Goal: Information Seeking & Learning: Learn about a topic

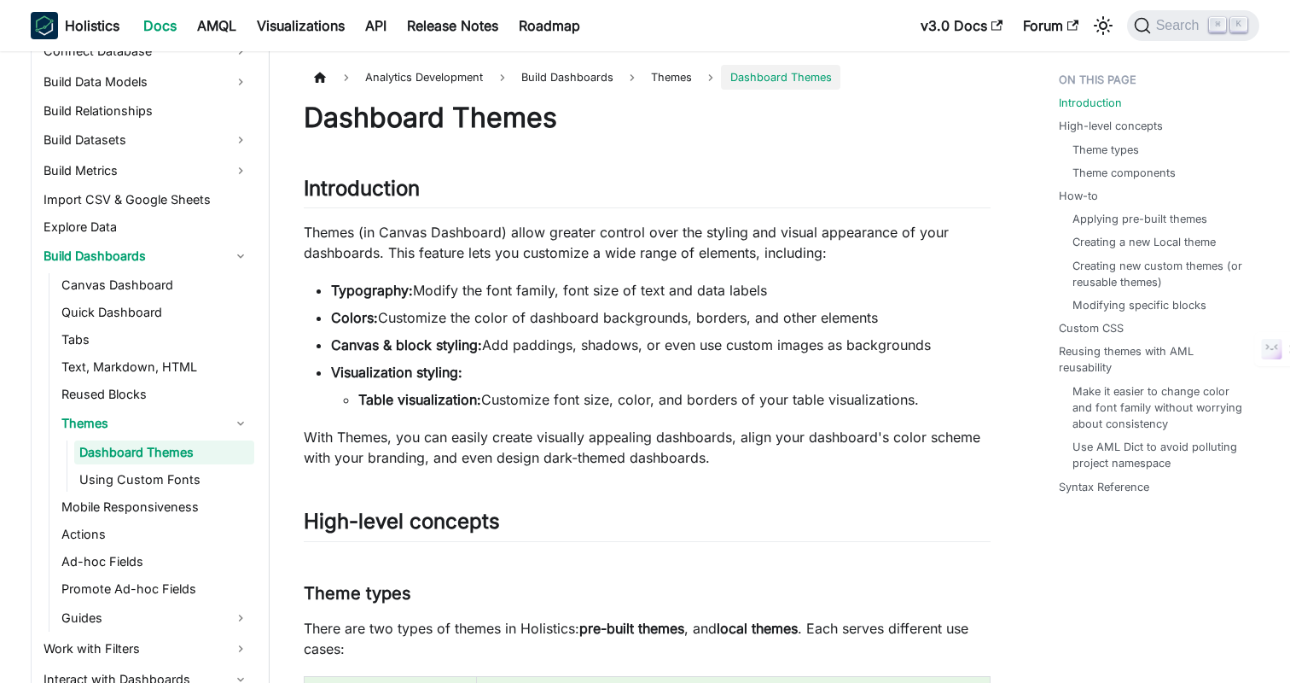
click at [481, 233] on p "Themes (in Canvas Dashboard) allow greater control over the styling and visual …" at bounding box center [647, 242] width 687 height 41
click at [559, 232] on p "Themes (in Canvas Dashboard) allow greater control over the styling and visual …" at bounding box center [647, 242] width 687 height 41
click at [449, 231] on p "Themes (in Canvas Dashboard) allow greater control over the styling and visual …" at bounding box center [647, 242] width 687 height 41
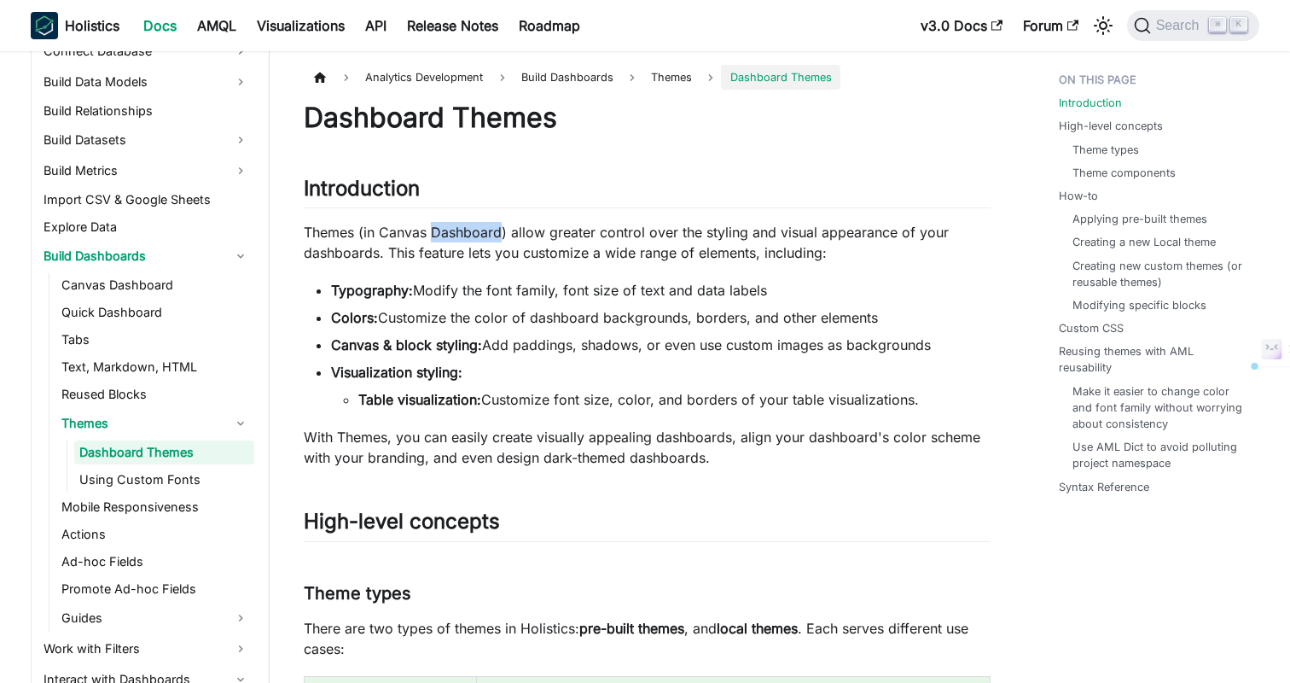
click at [449, 231] on p "Themes (in Canvas Dashboard) allow greater control over the styling and visual …" at bounding box center [647, 242] width 687 height 41
click at [515, 399] on li "Table visualization: Customize font size, color, and borders of your table visu…" at bounding box center [674, 399] width 632 height 20
click at [74, 342] on link "Tabs" at bounding box center [155, 340] width 198 height 24
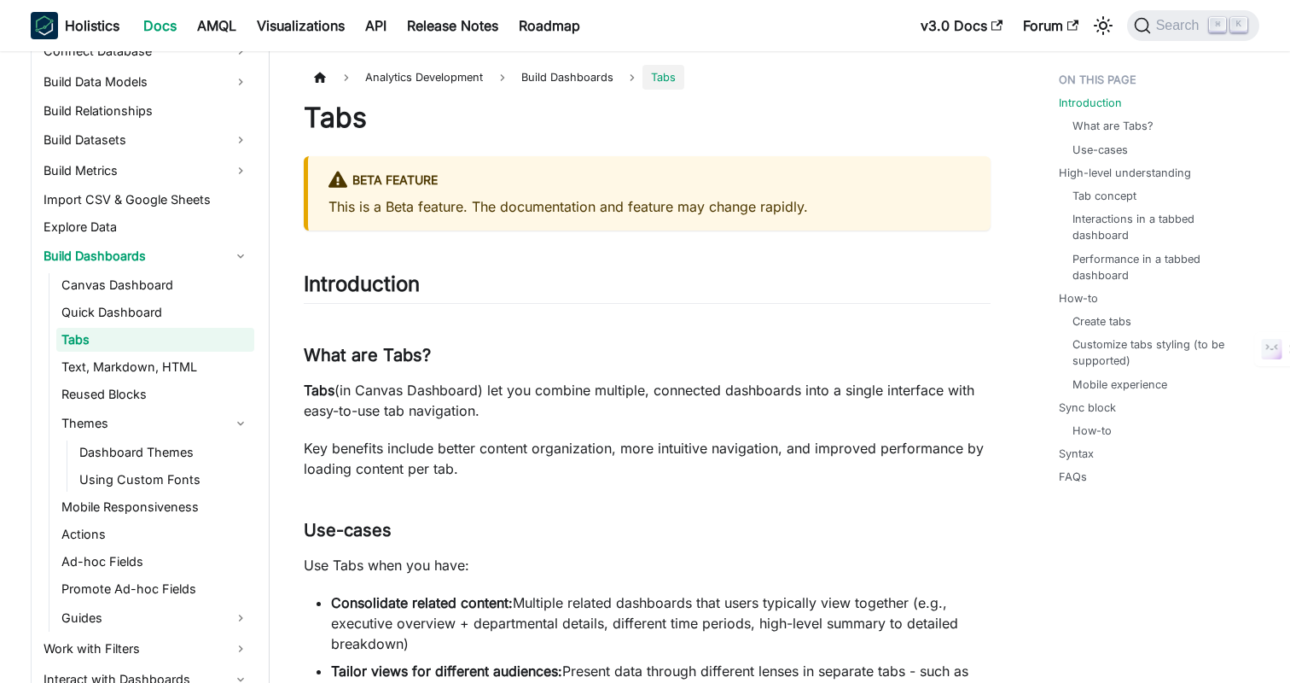
click at [738, 112] on h1 "Tabs" at bounding box center [647, 118] width 687 height 34
click at [568, 125] on h1 "Tabs" at bounding box center [647, 118] width 687 height 34
click at [647, 120] on h1 "Tabs" at bounding box center [647, 118] width 687 height 34
click at [626, 122] on h1 "Tabs" at bounding box center [647, 118] width 687 height 34
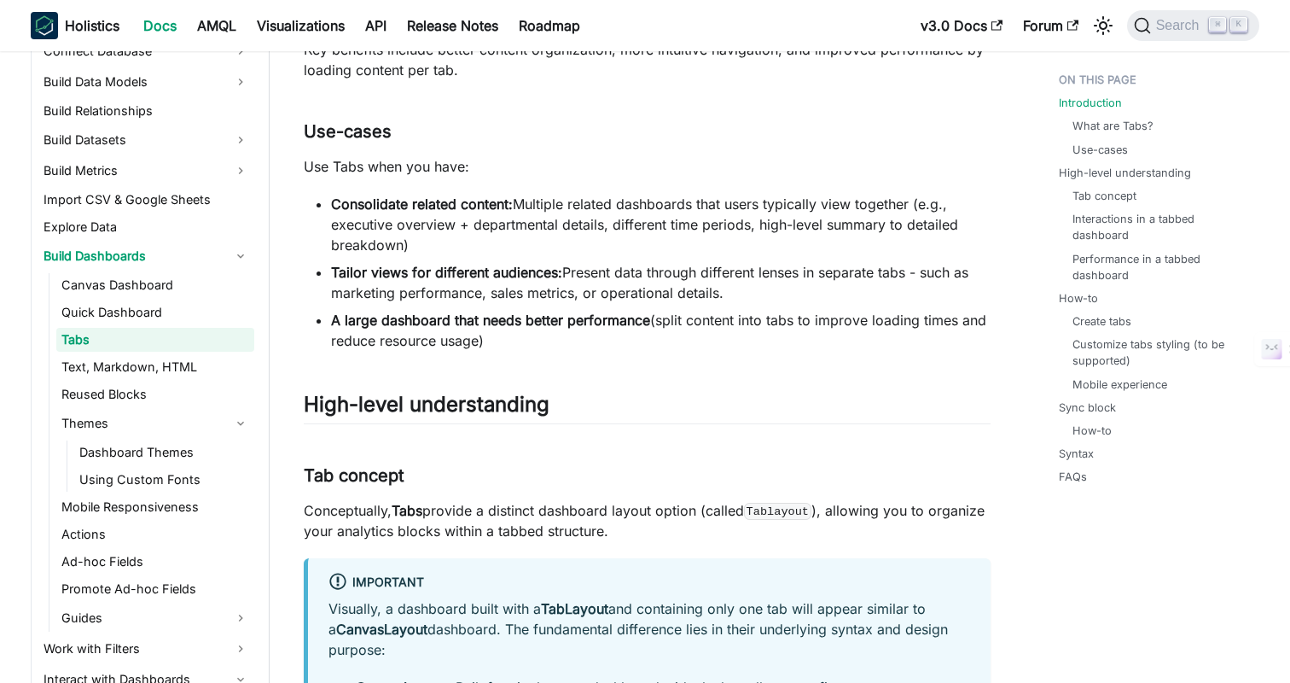
scroll to position [667, 0]
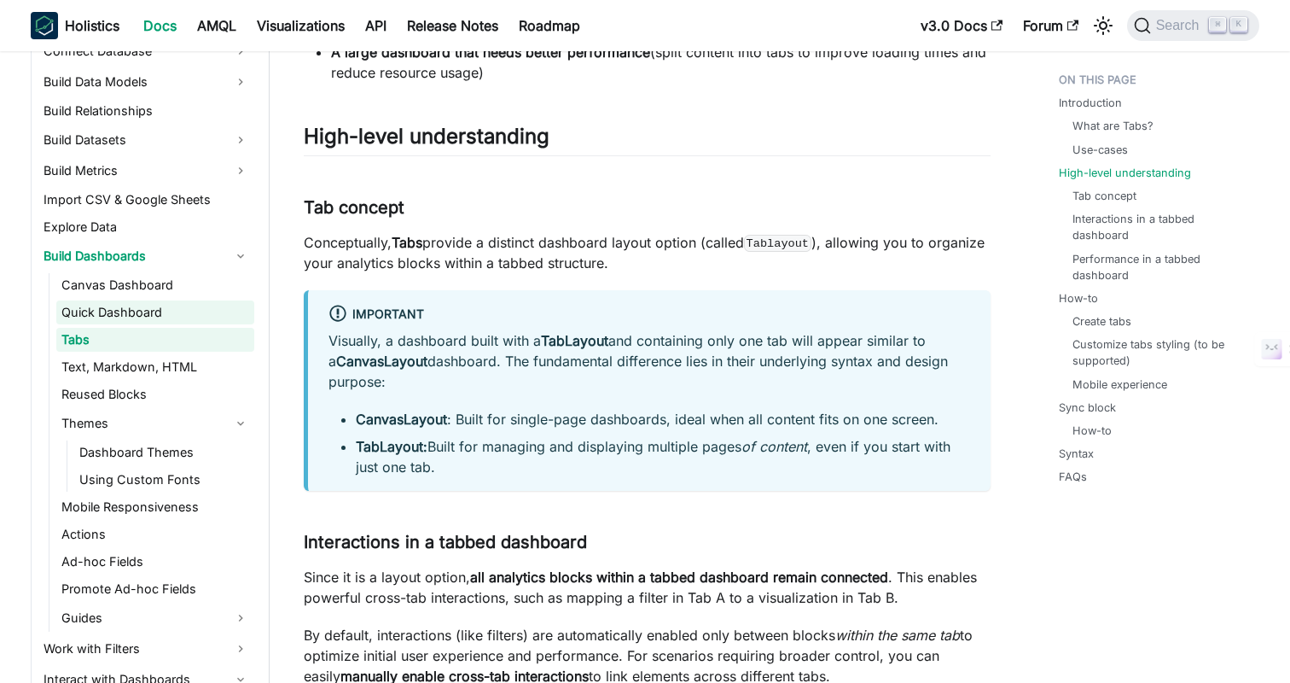
click at [139, 305] on link "Quick Dashboard" at bounding box center [155, 312] width 198 height 24
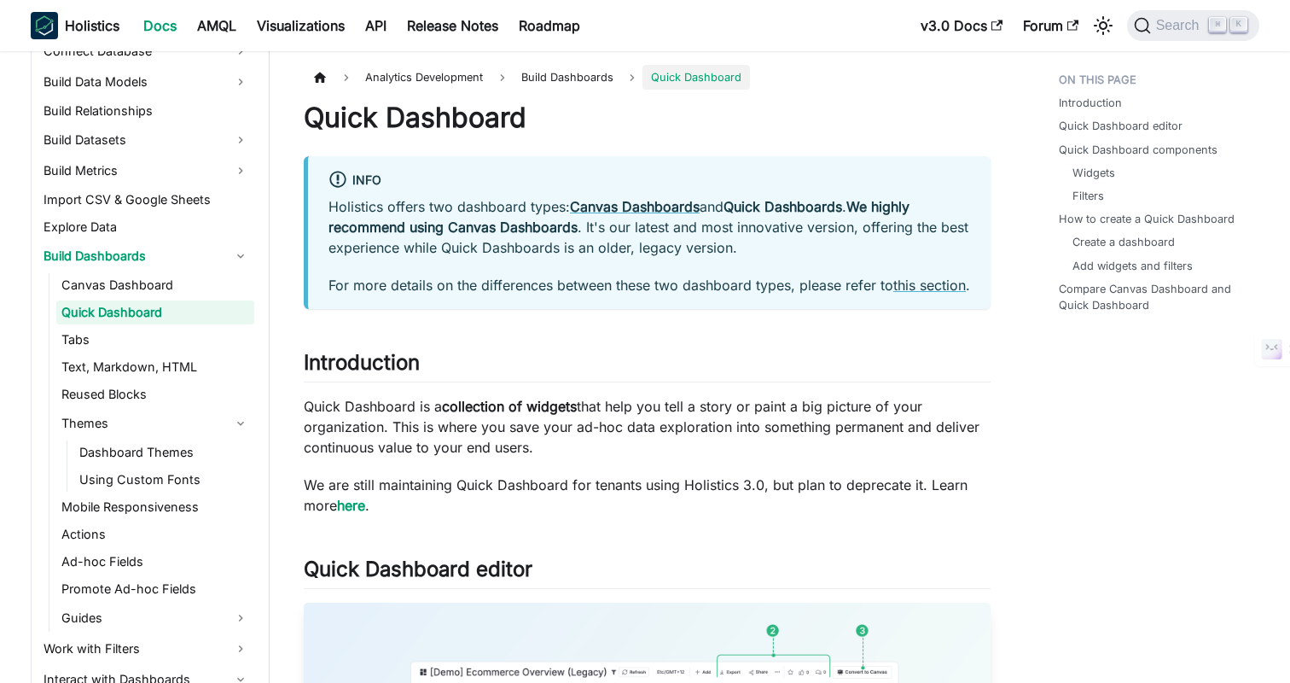
click at [834, 457] on p "Quick Dashboard is a collection of widgets that help you tell a story or paint …" at bounding box center [647, 426] width 687 height 61
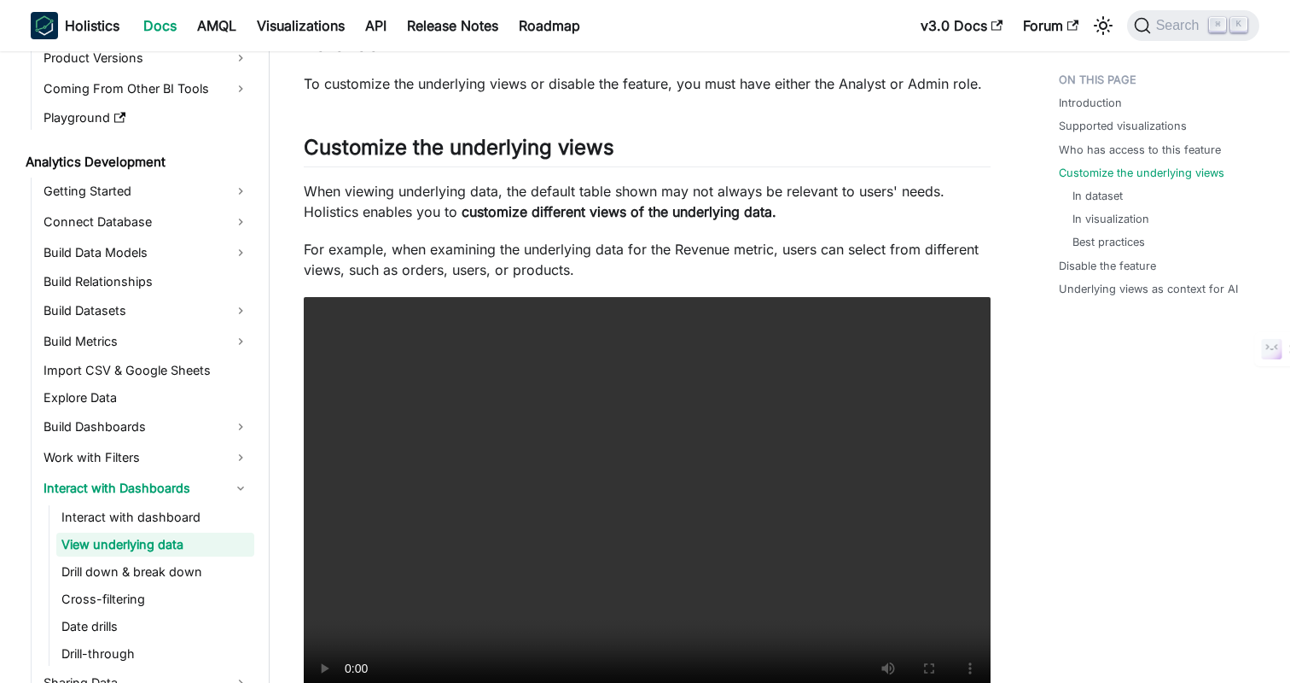
scroll to position [1256, 0]
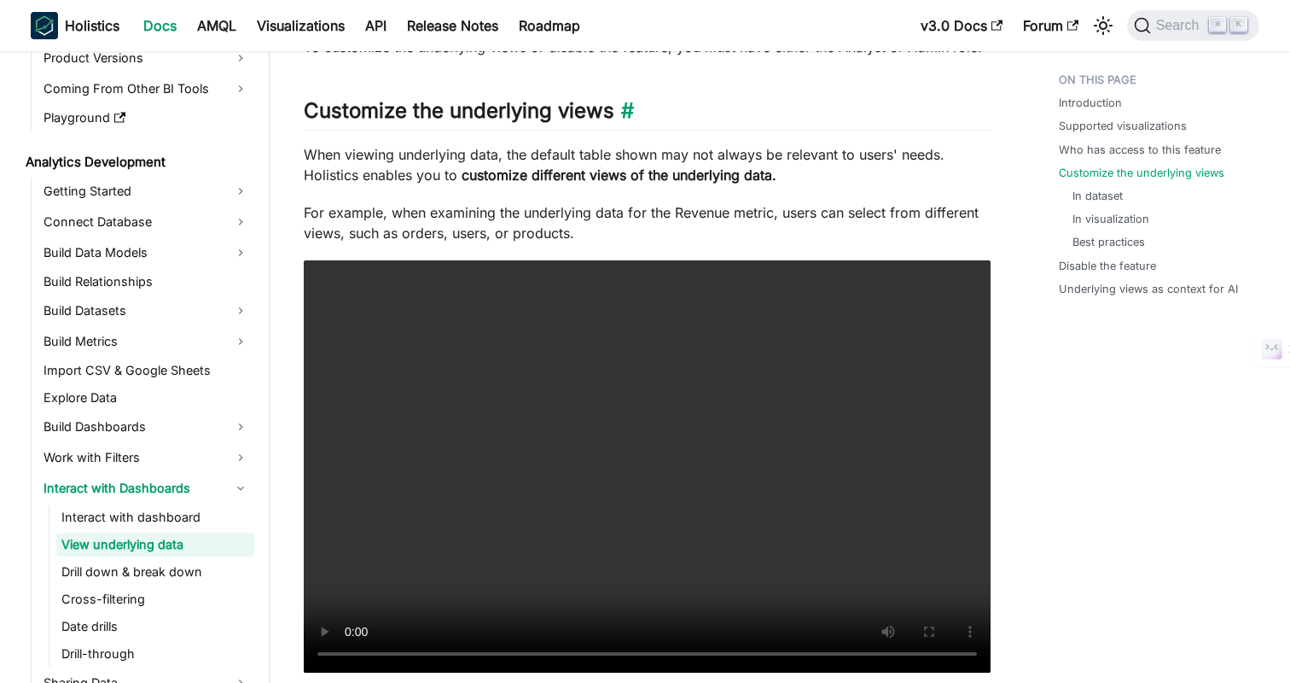
click at [749, 116] on h2 "Customize the underlying views ​" at bounding box center [647, 114] width 687 height 32
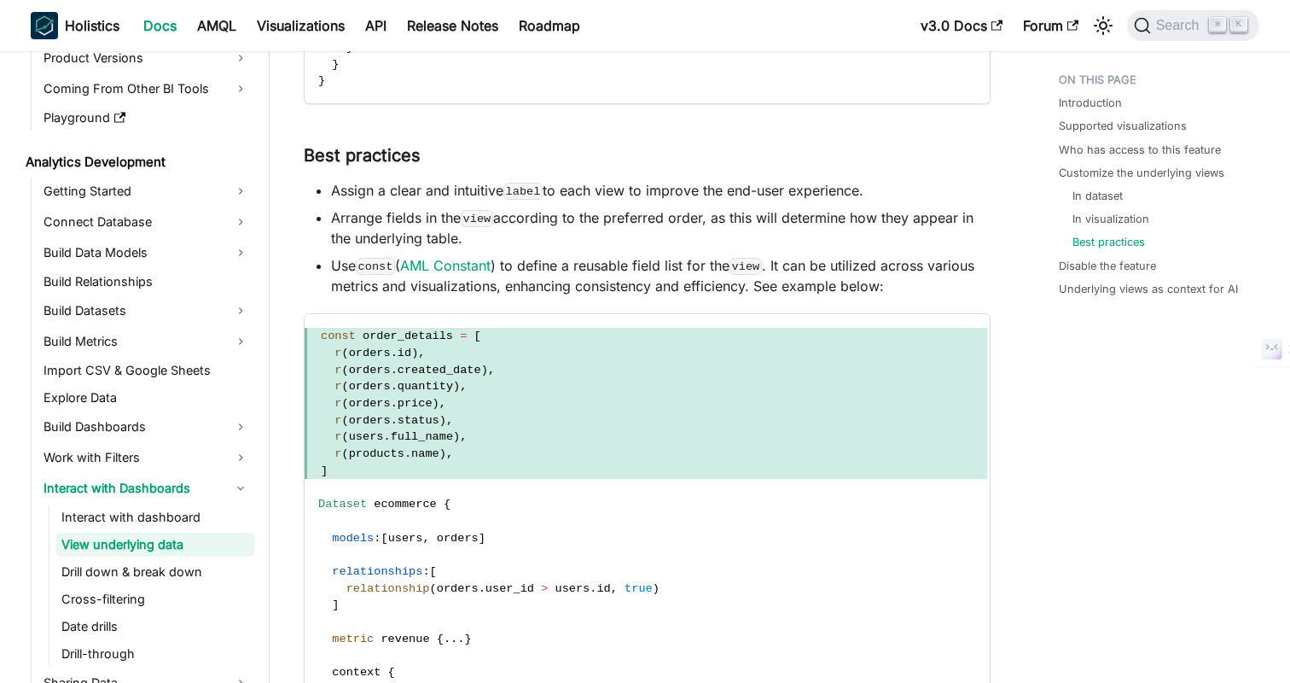
scroll to position [3783, 0]
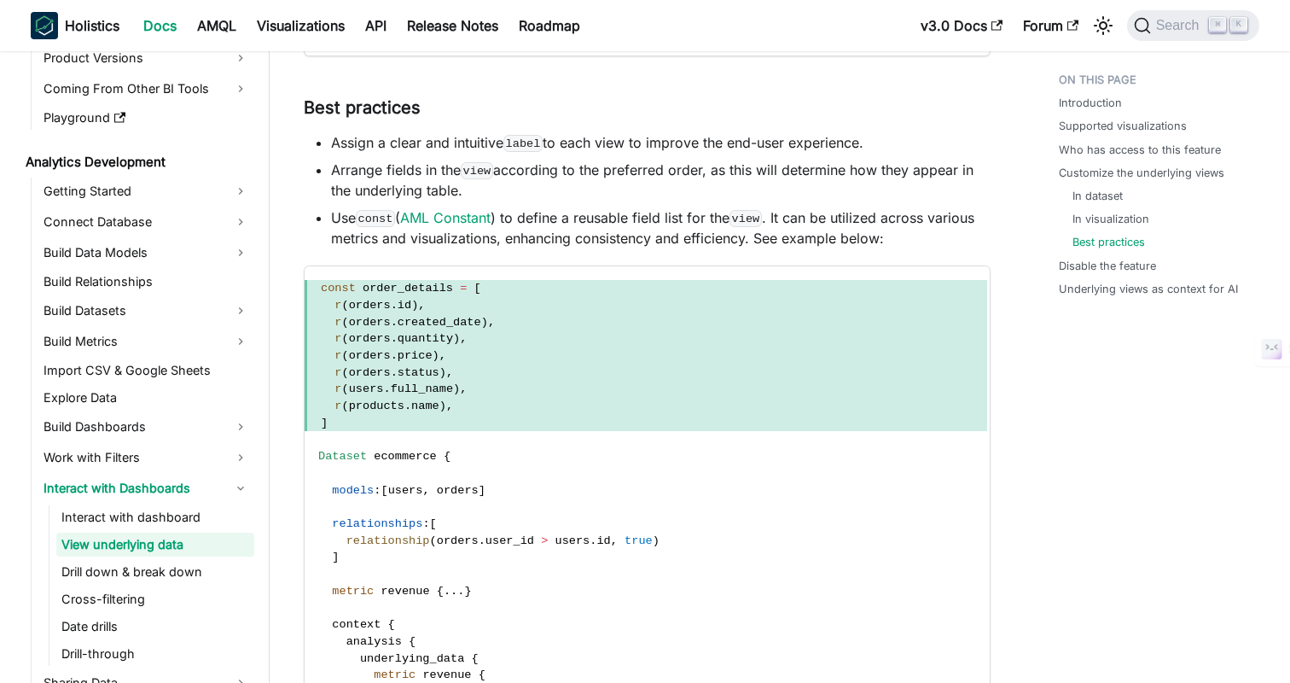
click at [688, 136] on li "Assign a clear and intuitive label to each view to improve the end-user experie…" at bounding box center [661, 142] width 660 height 20
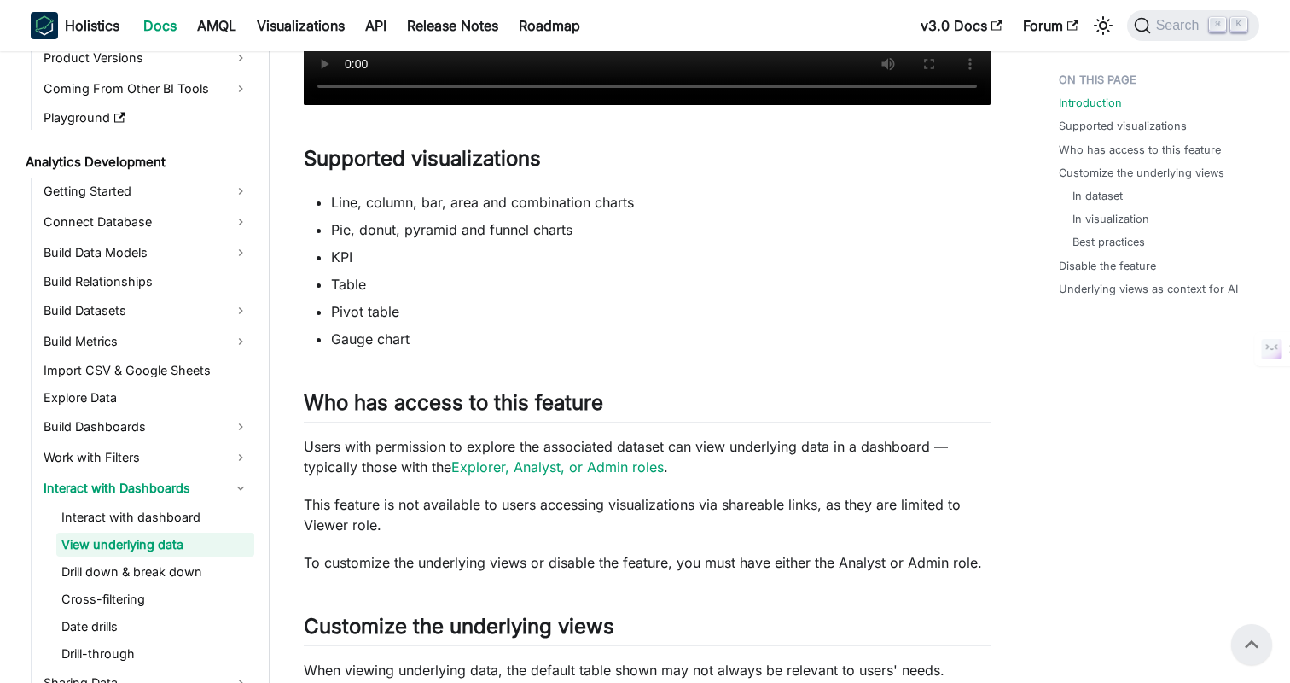
scroll to position [0, 0]
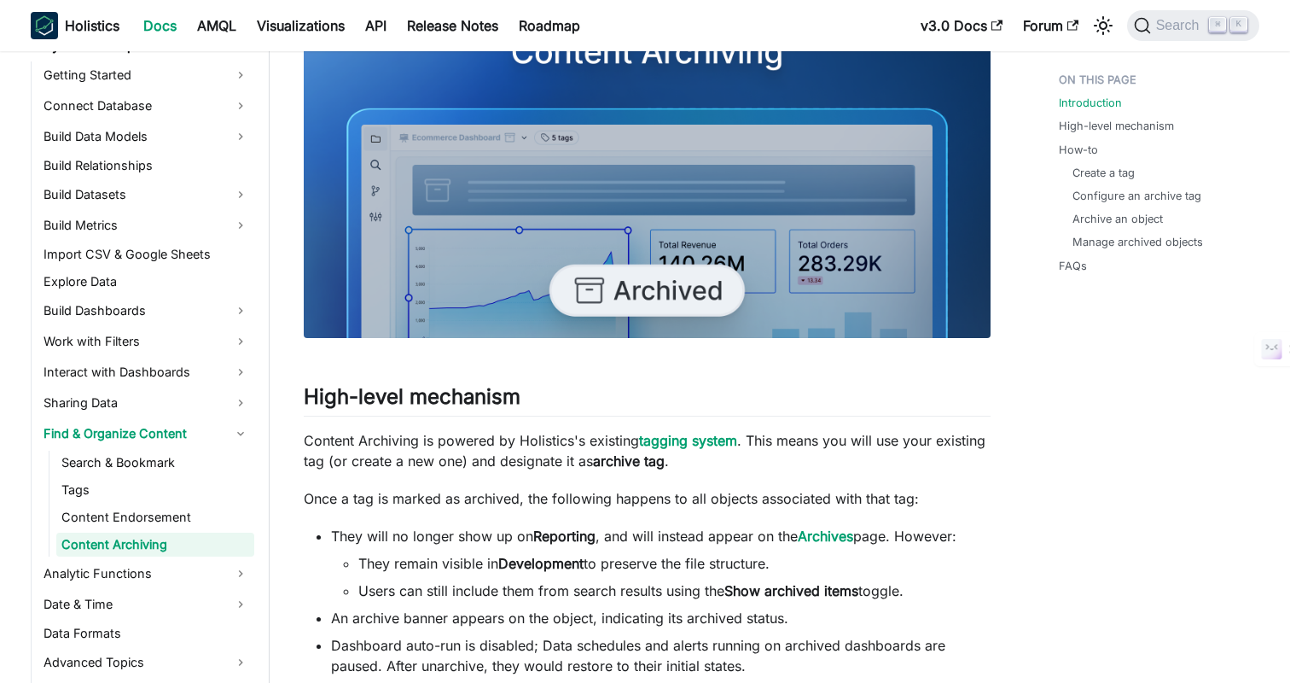
scroll to position [760, 0]
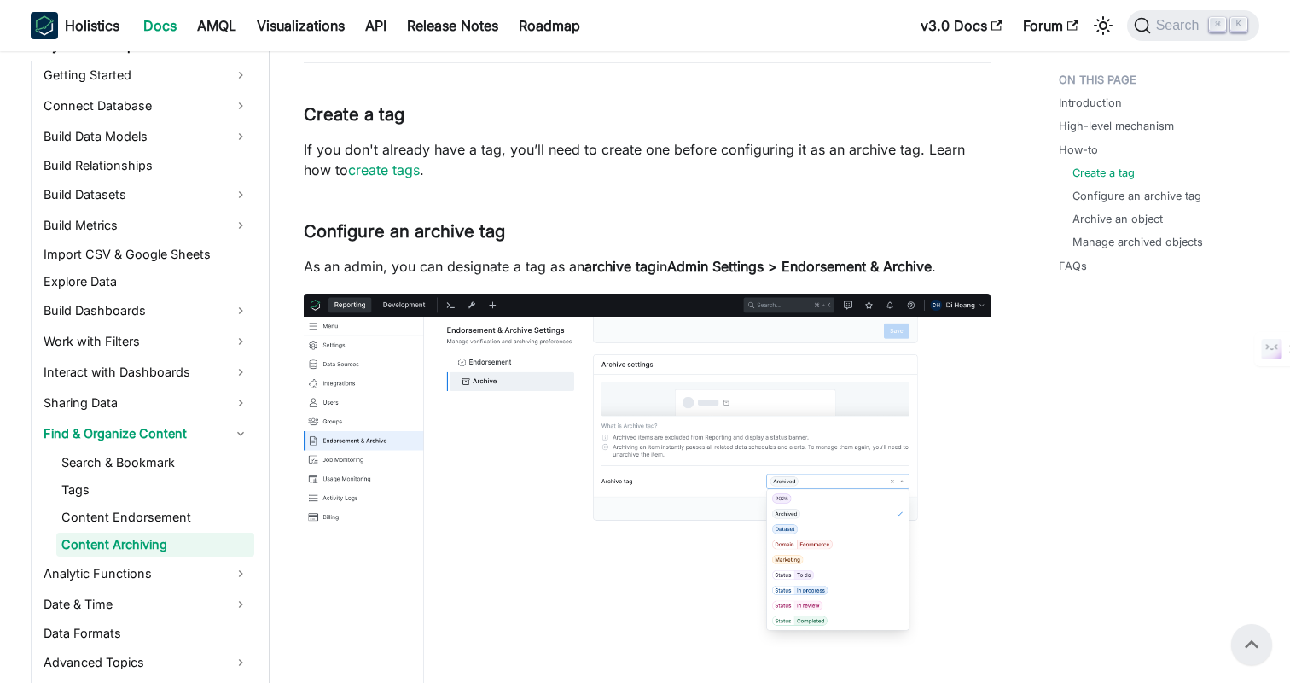
click at [585, 179] on p "If you don't already have a tag, you’ll need to create one before configuring i…" at bounding box center [647, 159] width 687 height 41
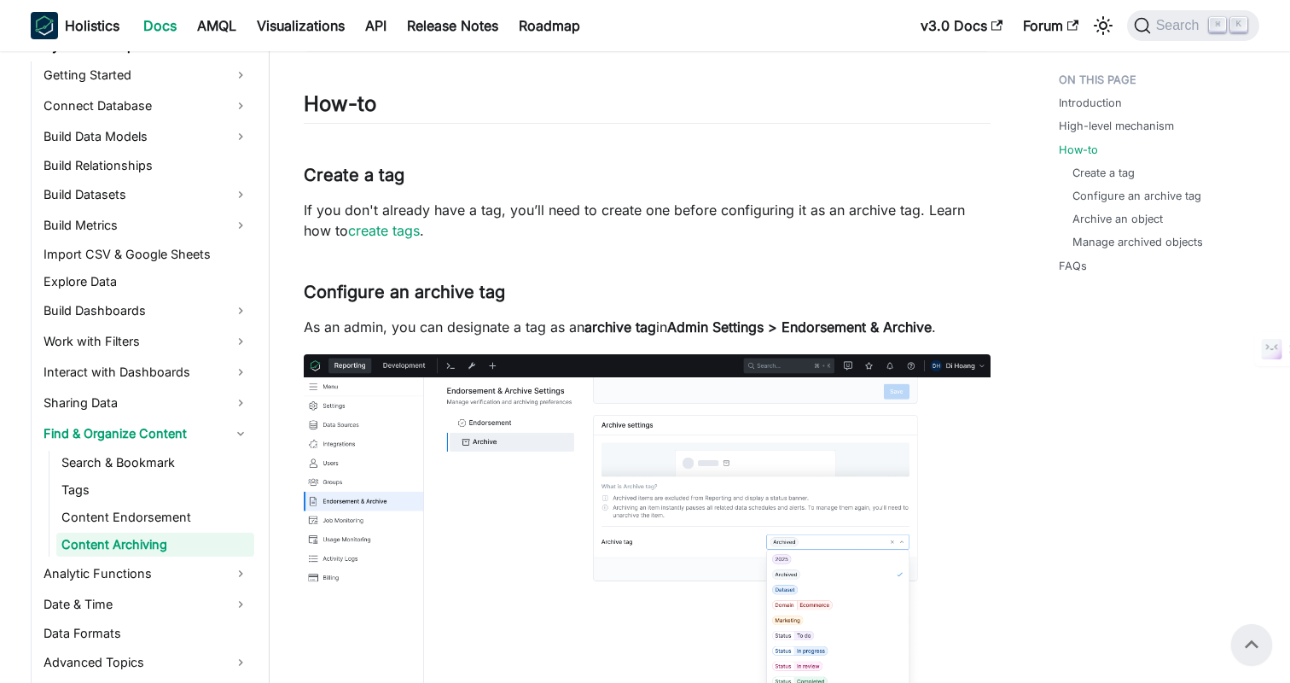
scroll to position [1232, 0]
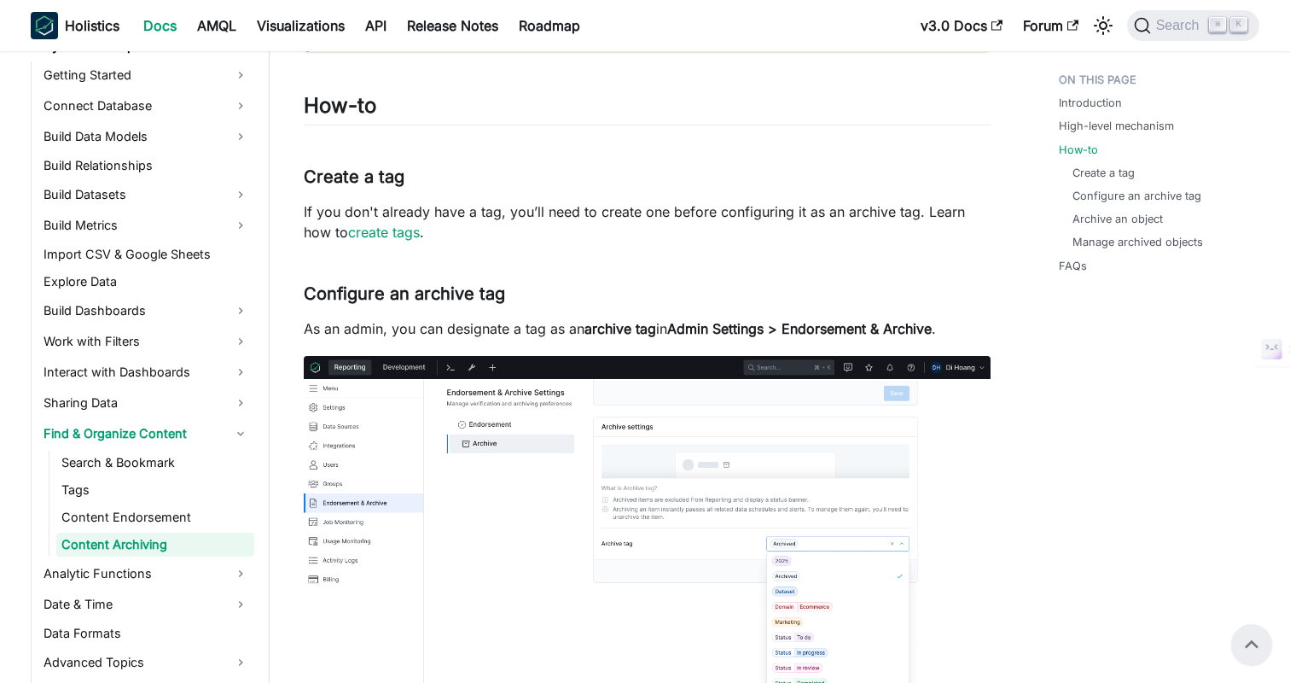
click at [585, 179] on h3 "Create a tag ​" at bounding box center [647, 176] width 687 height 21
click at [626, 174] on h3 "Create a tag ​" at bounding box center [647, 176] width 687 height 21
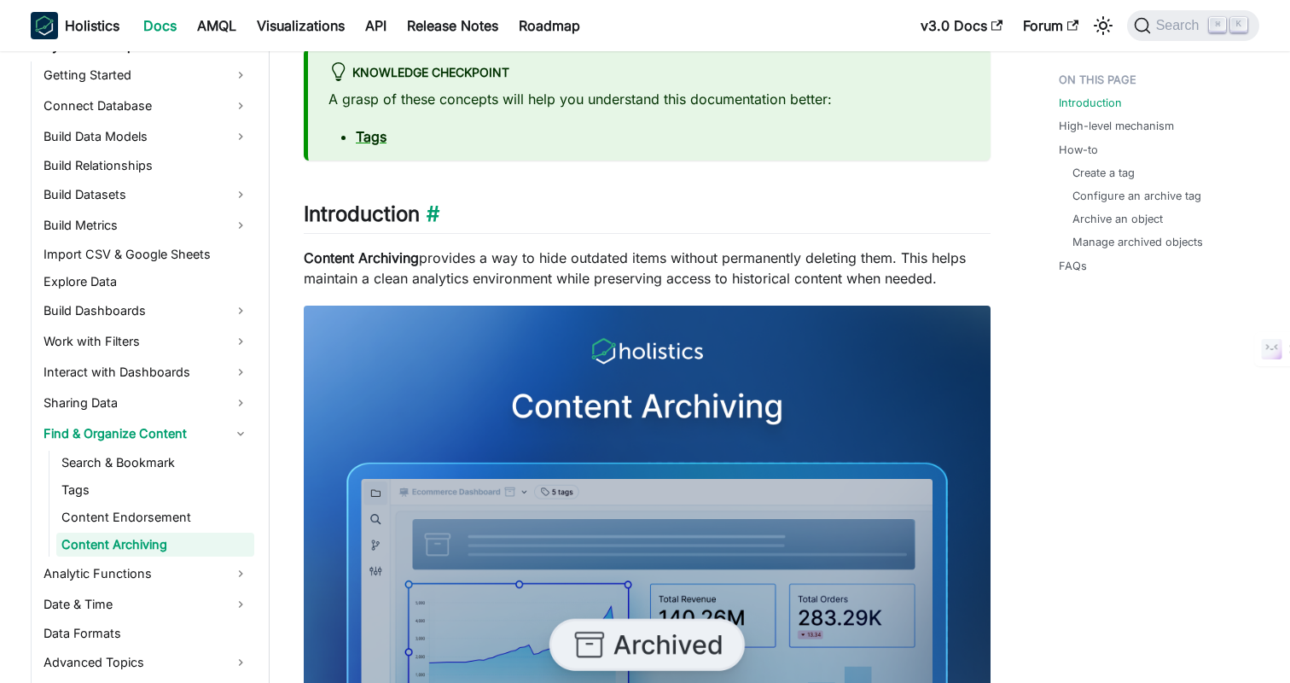
scroll to position [0, 0]
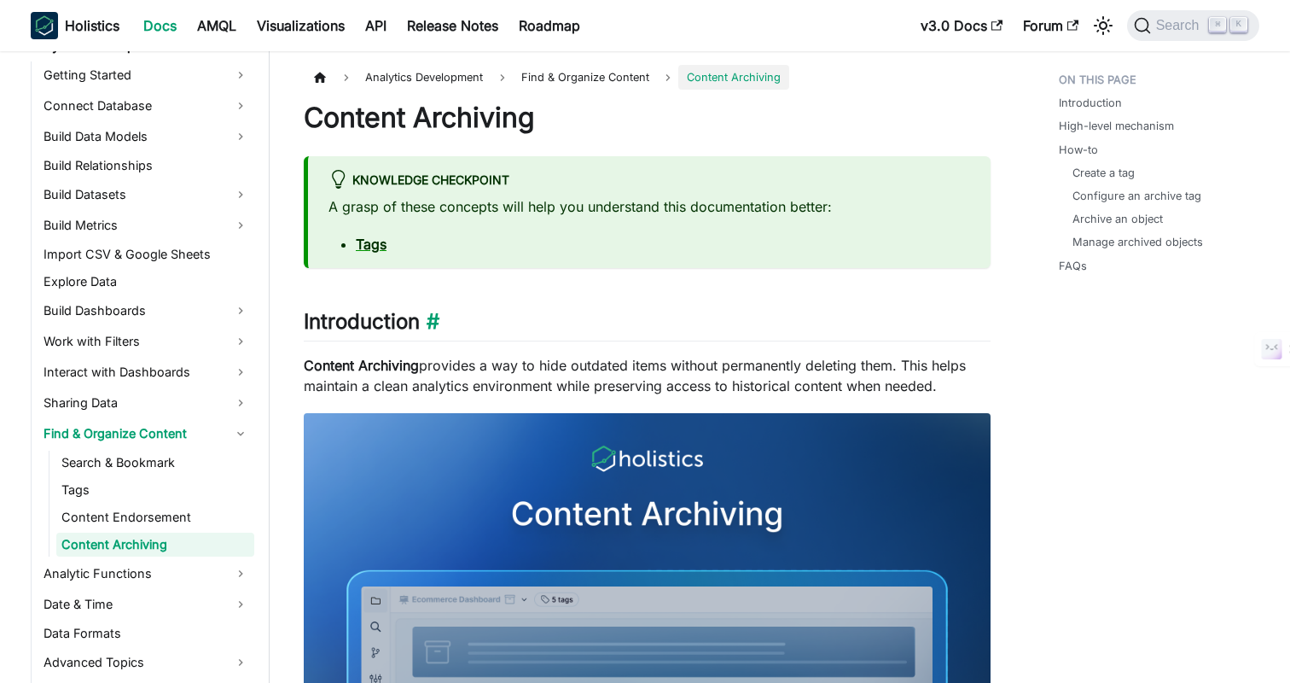
click at [706, 319] on h2 "Introduction ​" at bounding box center [647, 325] width 687 height 32
click at [733, 318] on h2 "Introduction ​" at bounding box center [647, 325] width 687 height 32
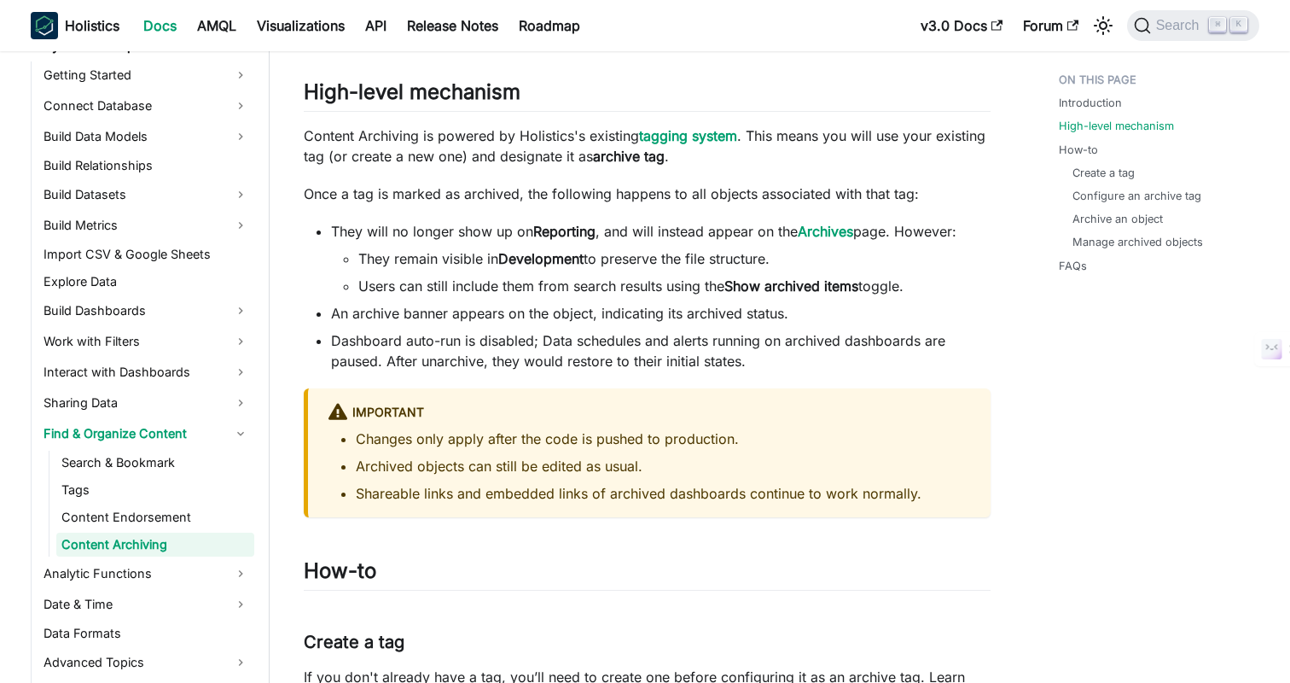
scroll to position [770, 0]
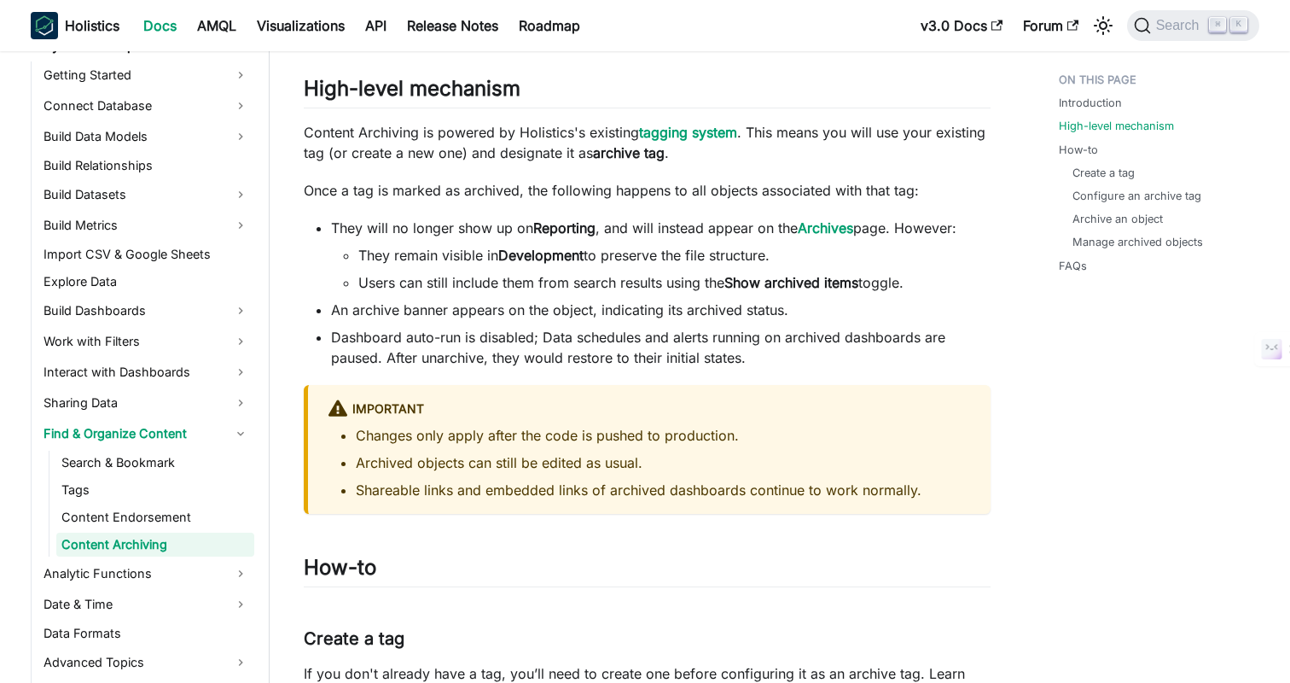
click at [982, 136] on p "Content Archiving is powered by Holistics's existing tagging system . This mean…" at bounding box center [647, 142] width 687 height 41
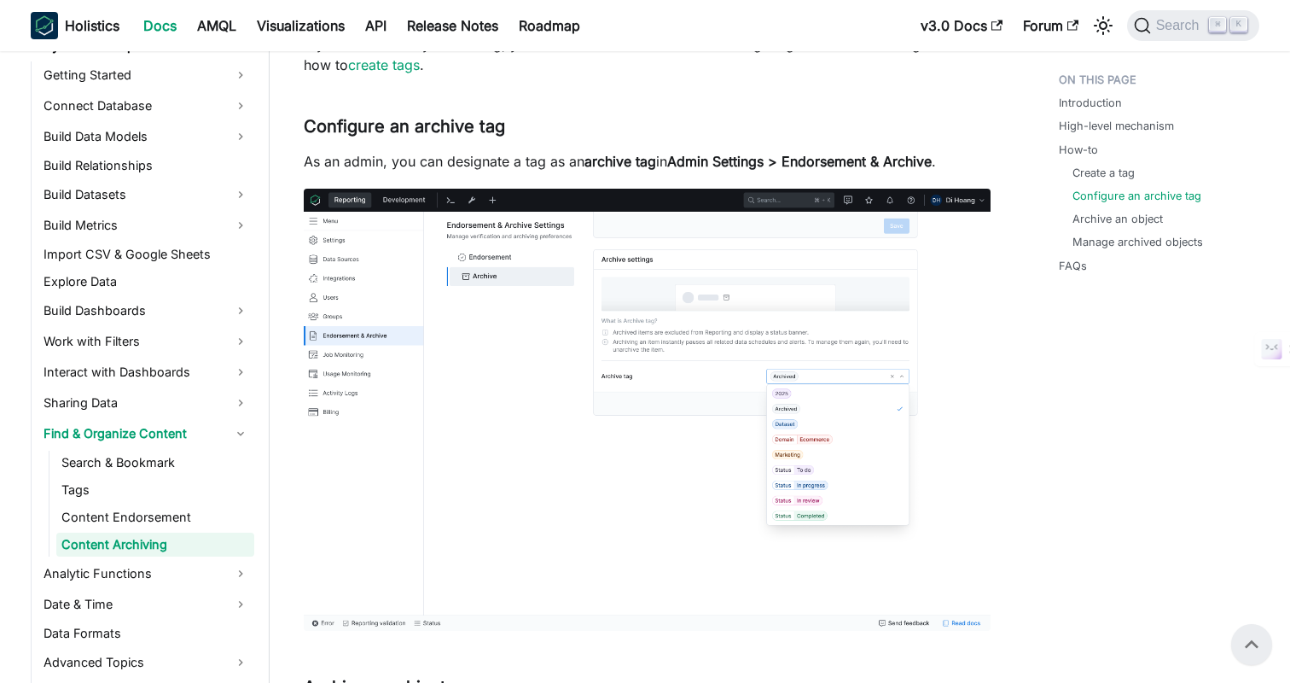
scroll to position [1395, 0]
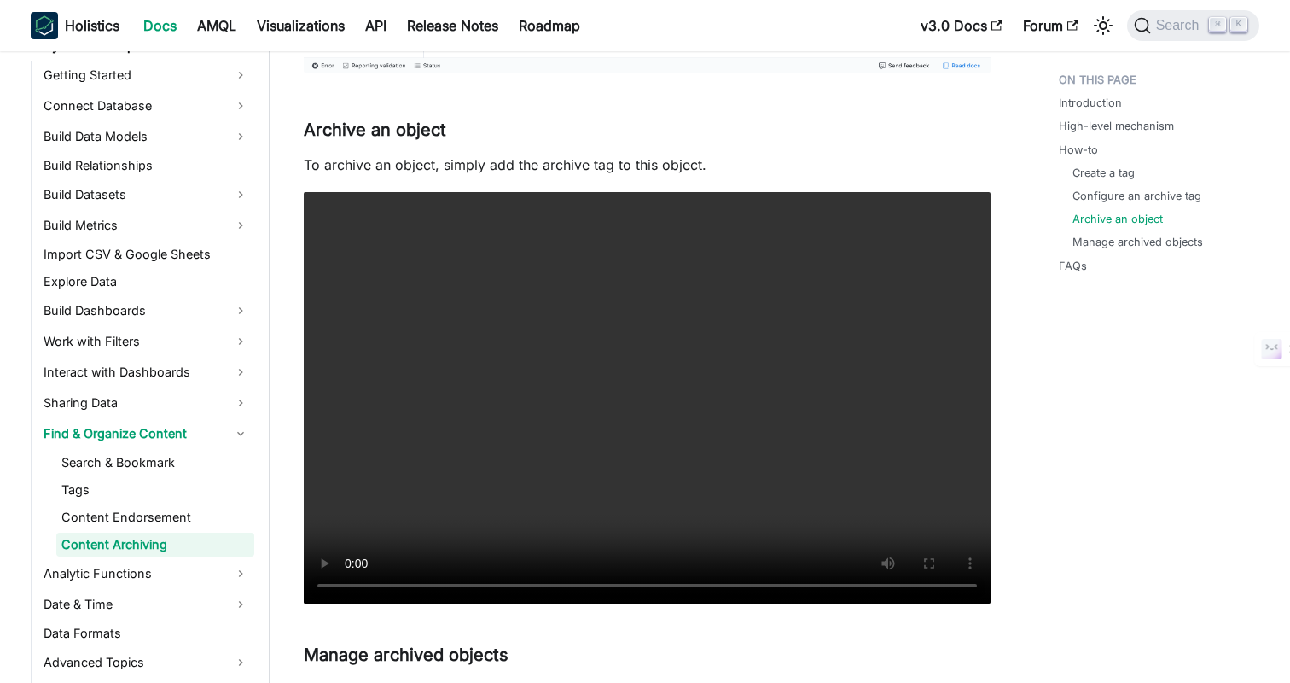
scroll to position [1957, 0]
click at [638, 166] on p "To archive an object, simply add the archive tag to this object." at bounding box center [647, 164] width 687 height 20
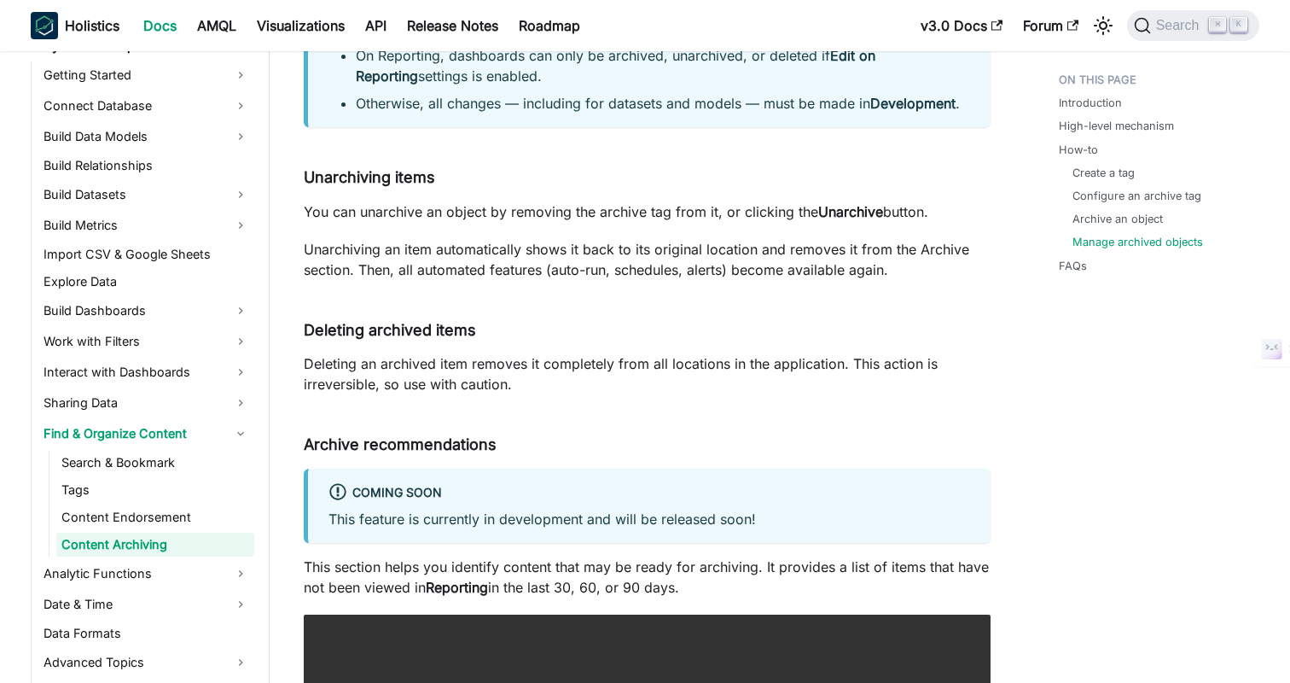
scroll to position [3077, 0]
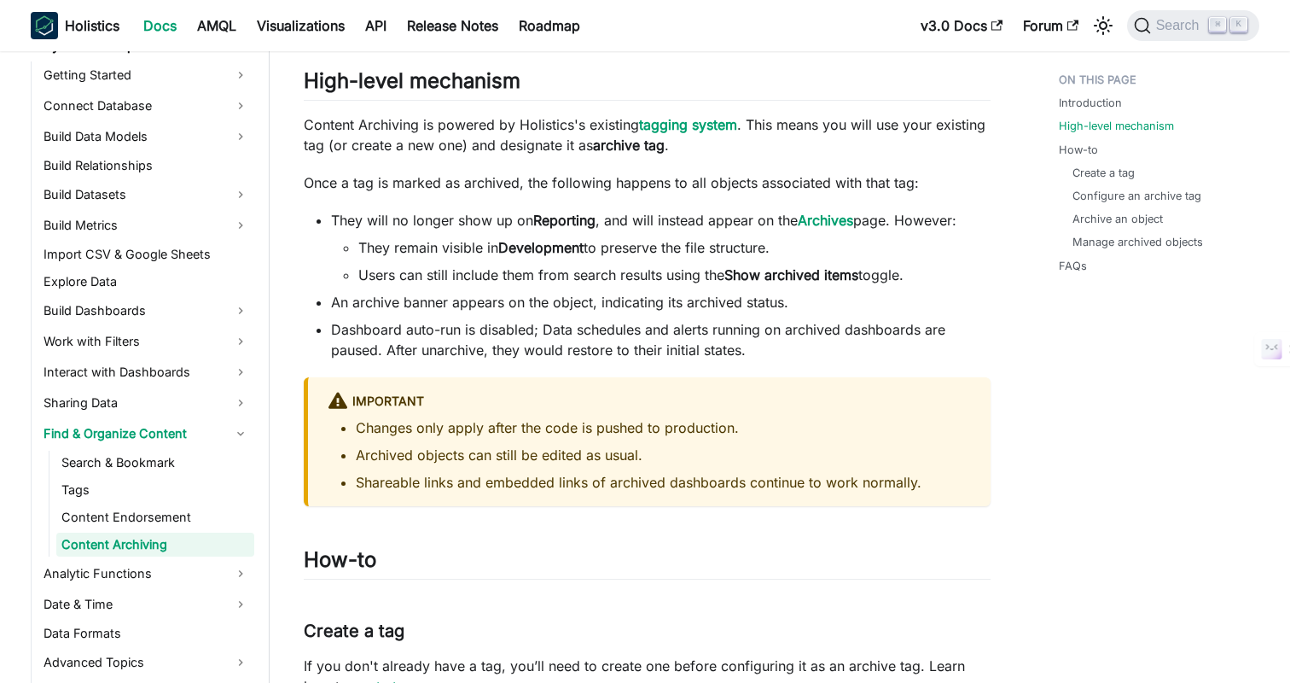
scroll to position [800, 0]
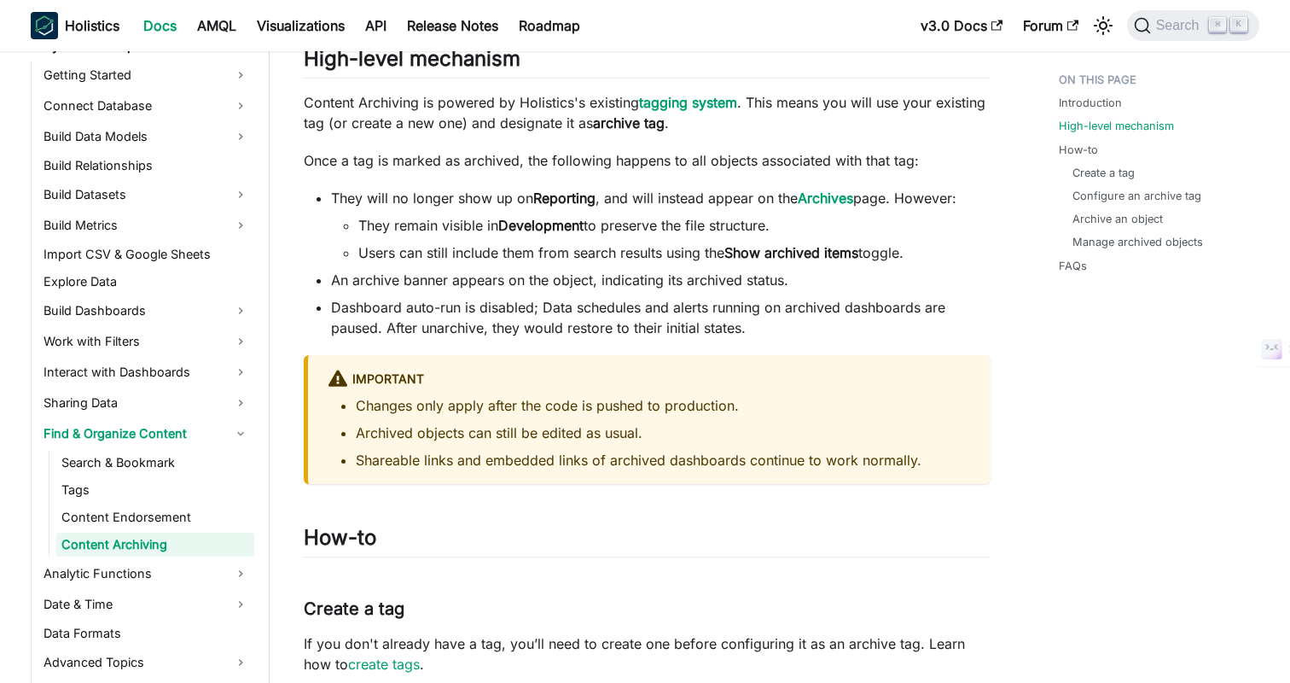
click at [771, 277] on li "An archive banner appears on the object, indicating its archived status." at bounding box center [661, 280] width 660 height 20
click at [759, 300] on li "Dashboard auto-run is disabled; Data schedules and alerts running on archived d…" at bounding box center [661, 317] width 660 height 41
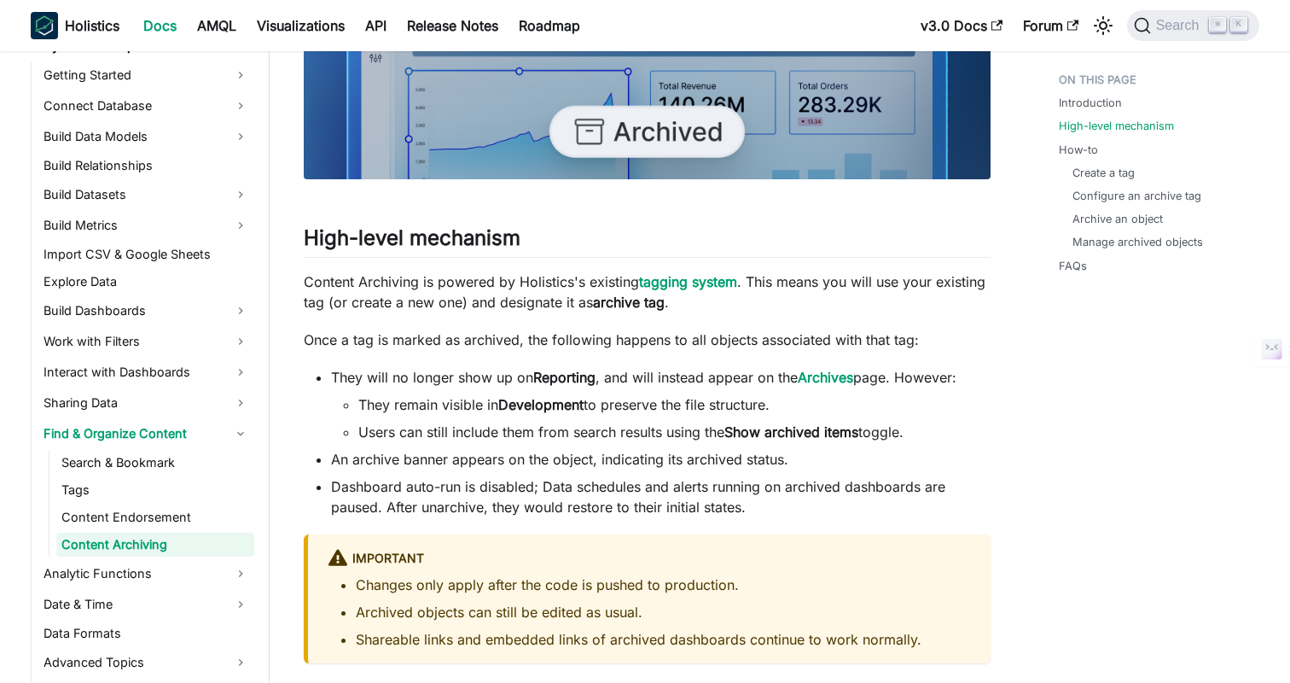
scroll to position [605, 0]
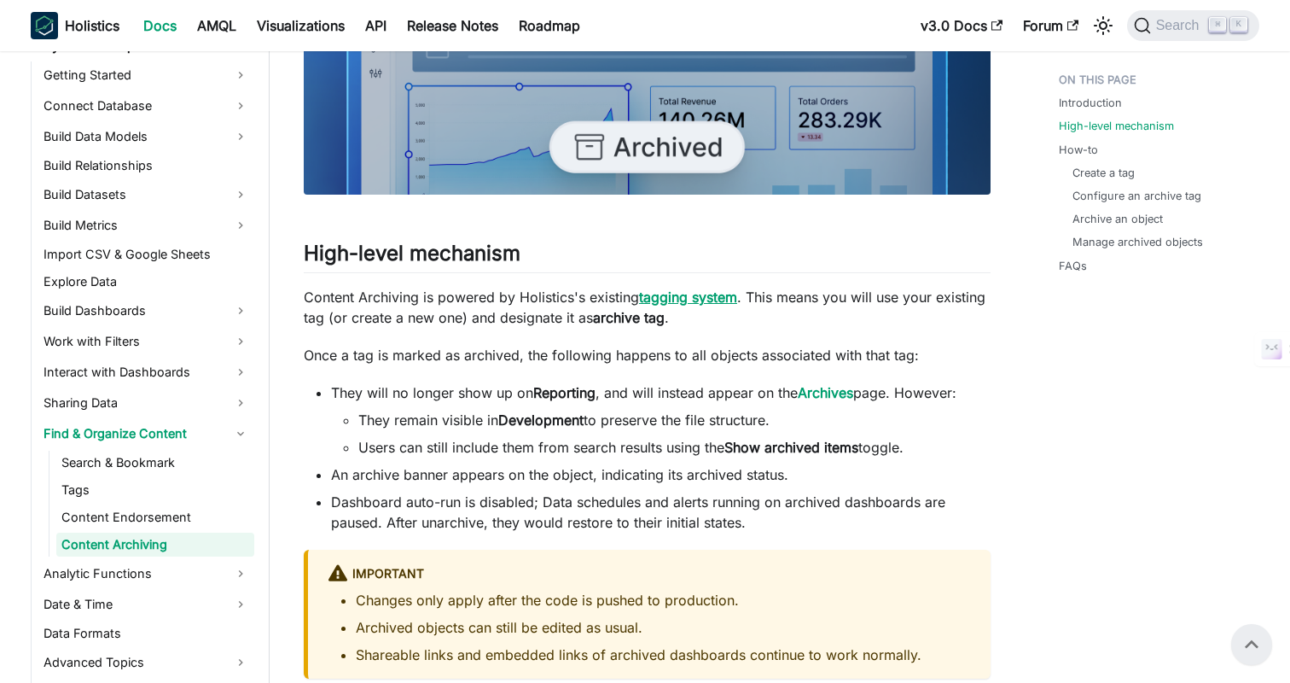
click at [719, 296] on strong "tagging system" at bounding box center [688, 296] width 98 height 17
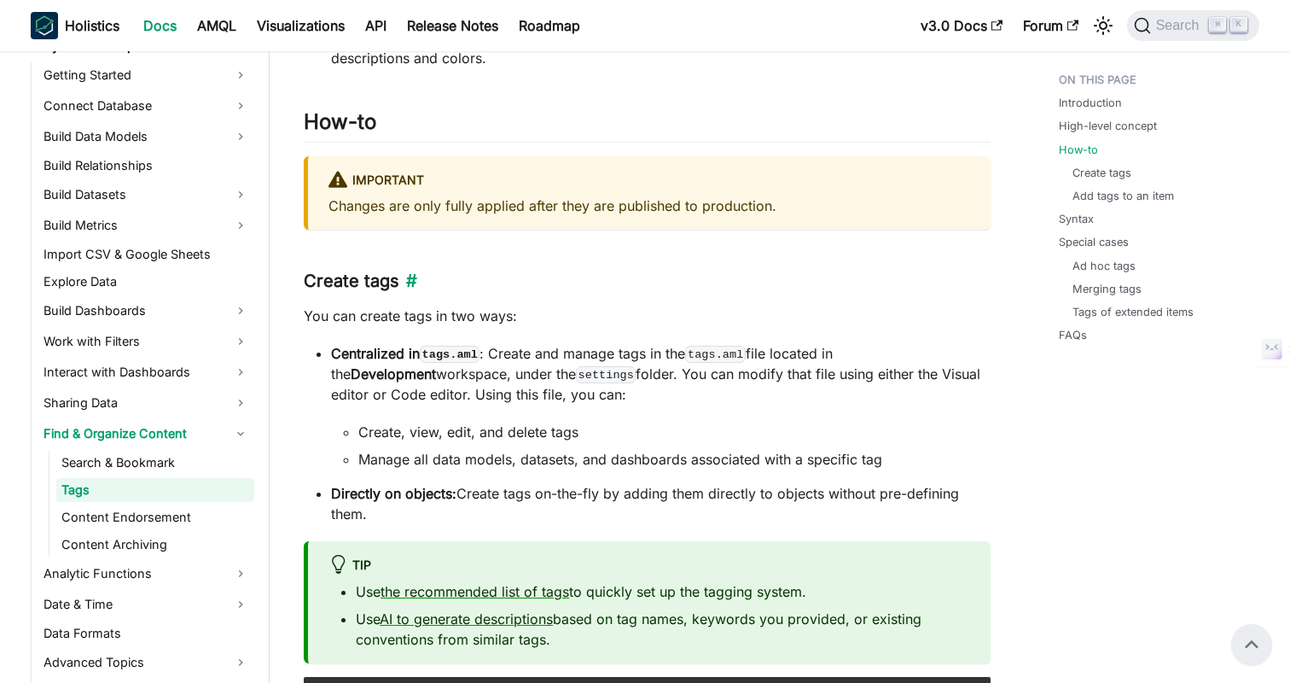
scroll to position [876, 0]
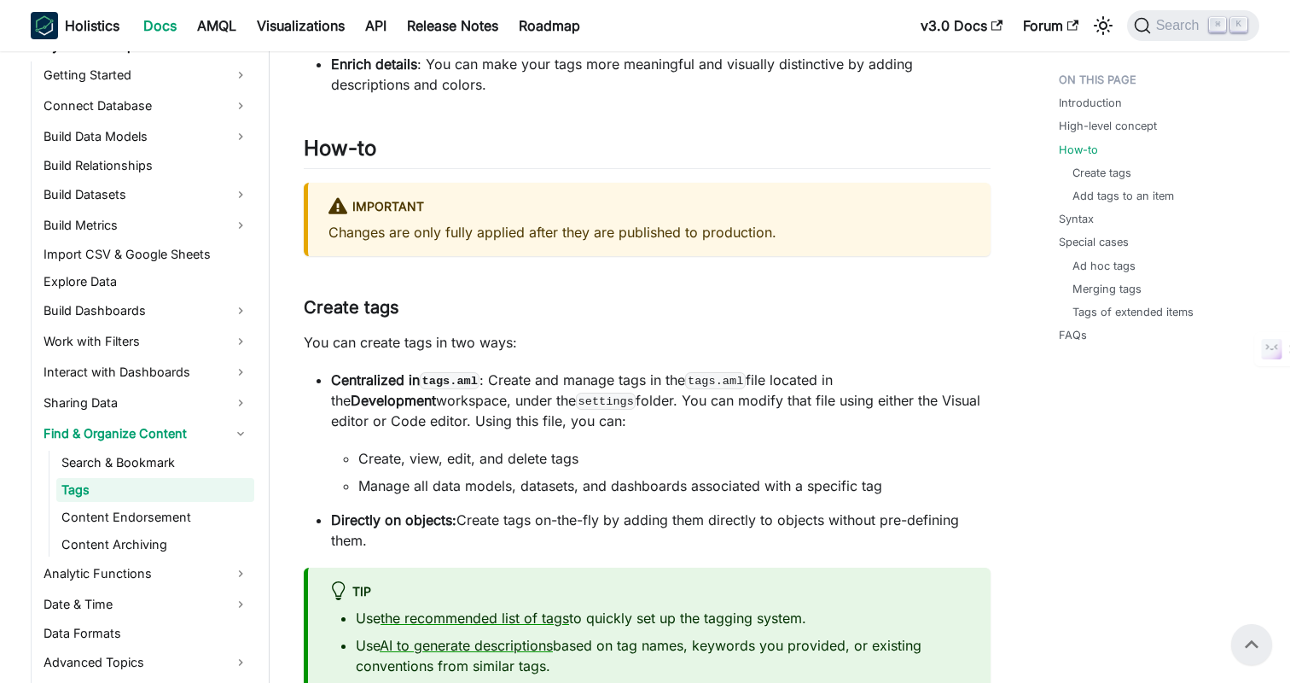
scroll to position [605, 0]
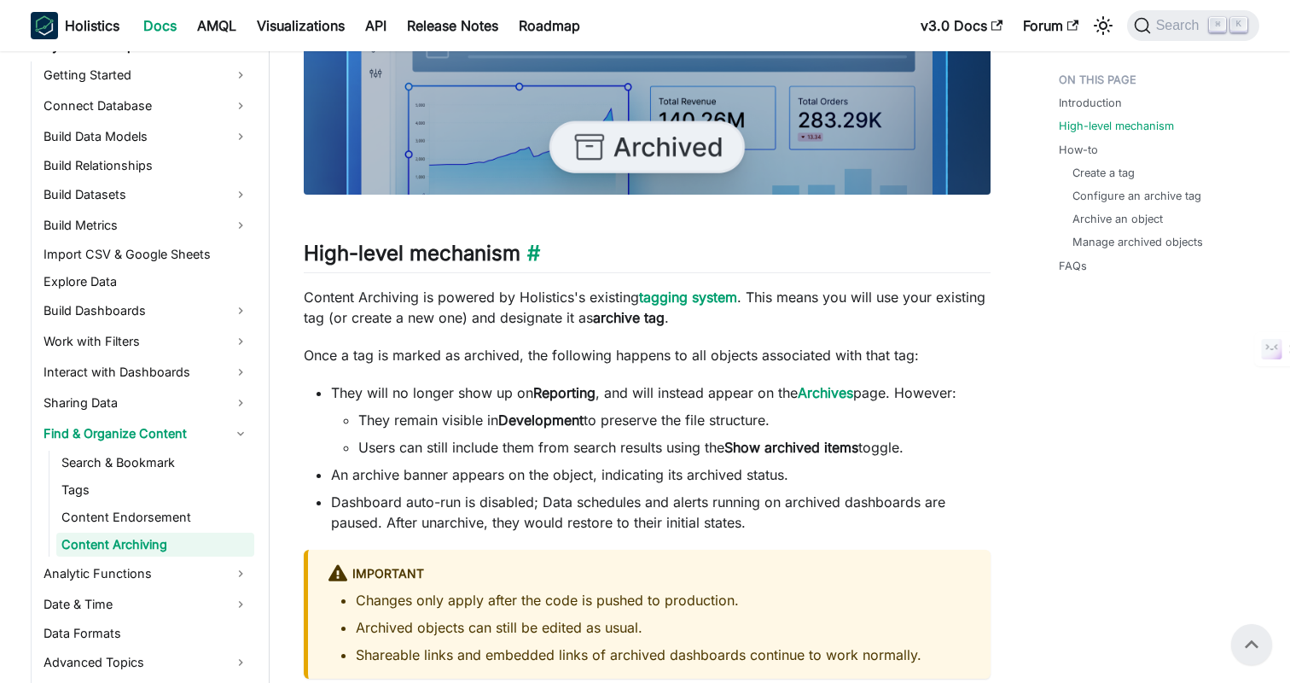
click at [620, 268] on h2 "High-level mechanism ​" at bounding box center [647, 257] width 687 height 32
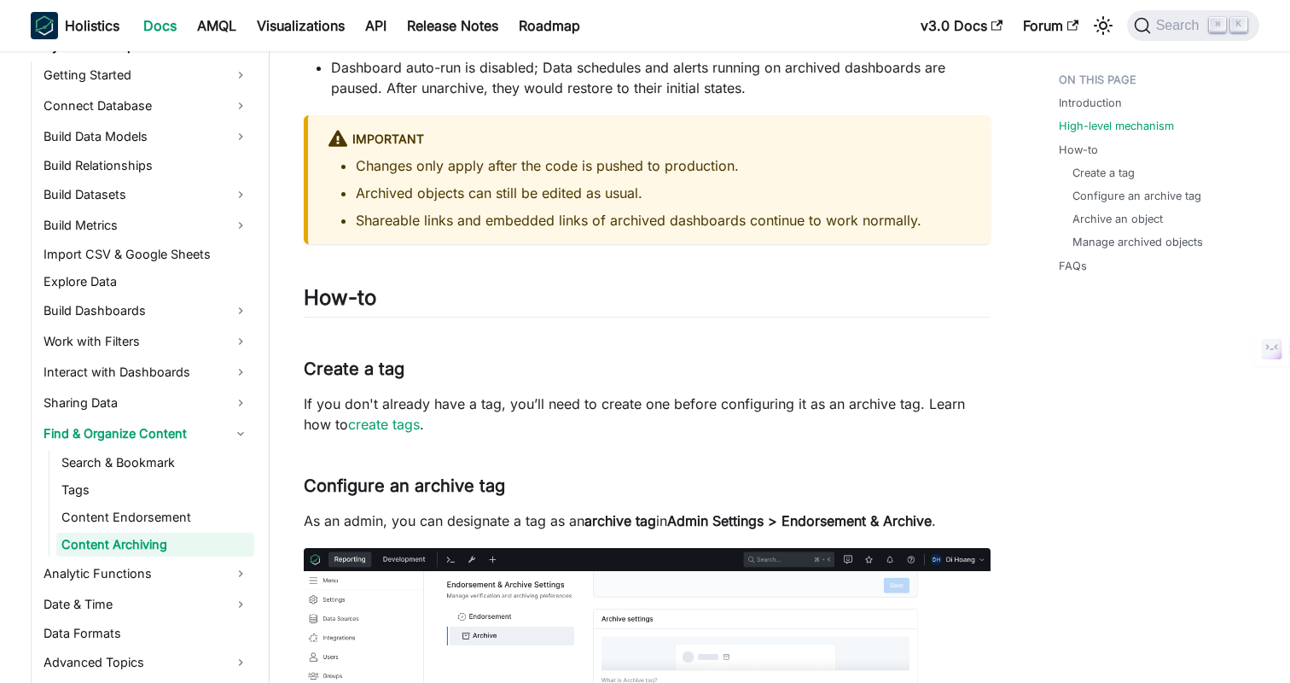
scroll to position [1246, 0]
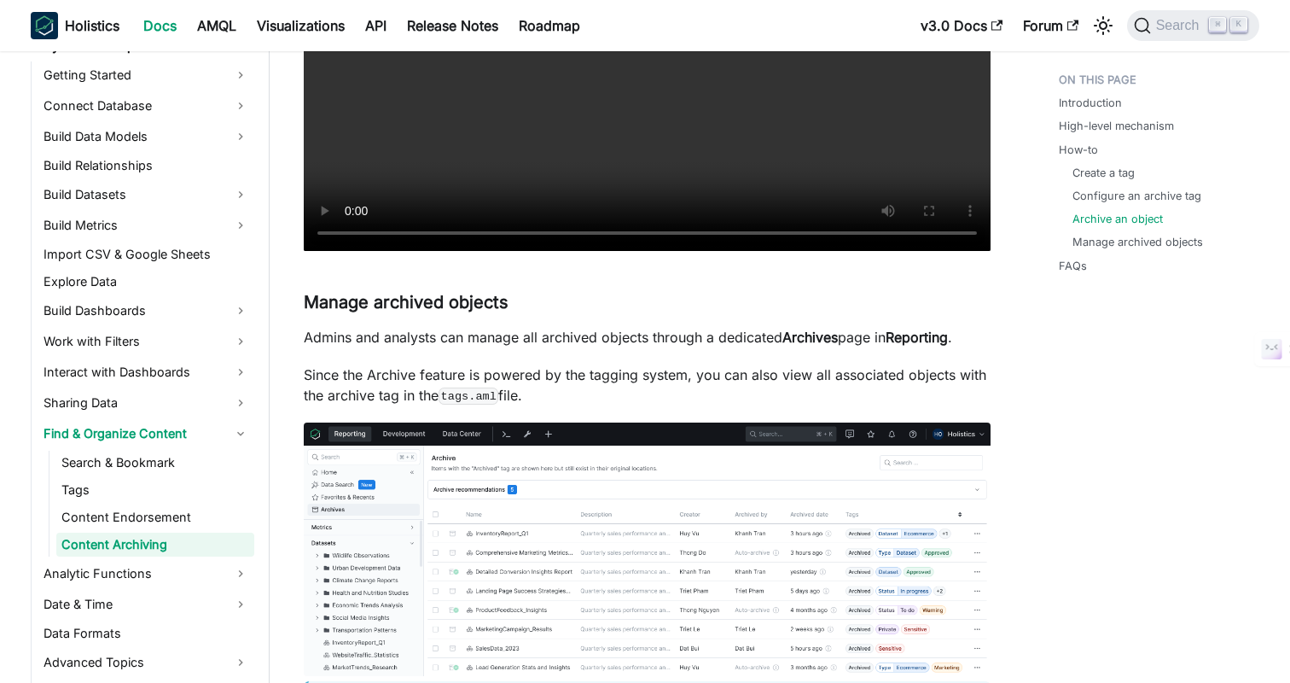
scroll to position [2340, 0]
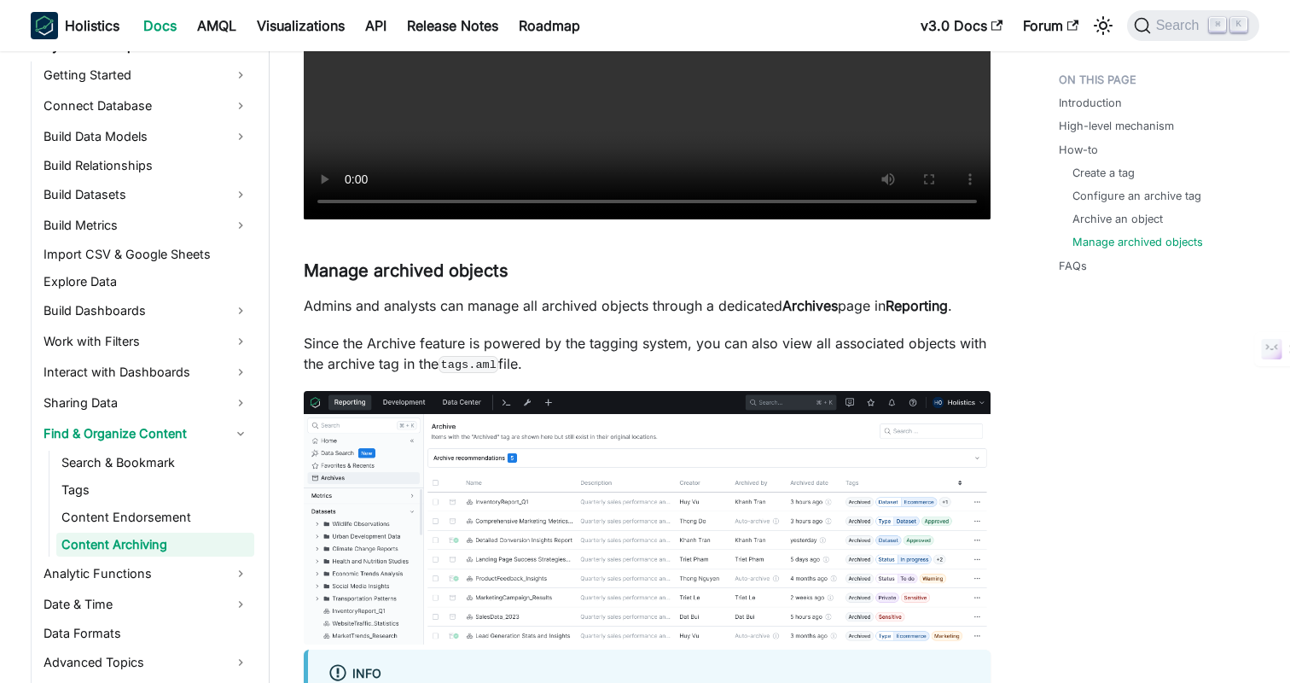
click at [600, 274] on h3 "Manage archived objects ​" at bounding box center [647, 270] width 687 height 21
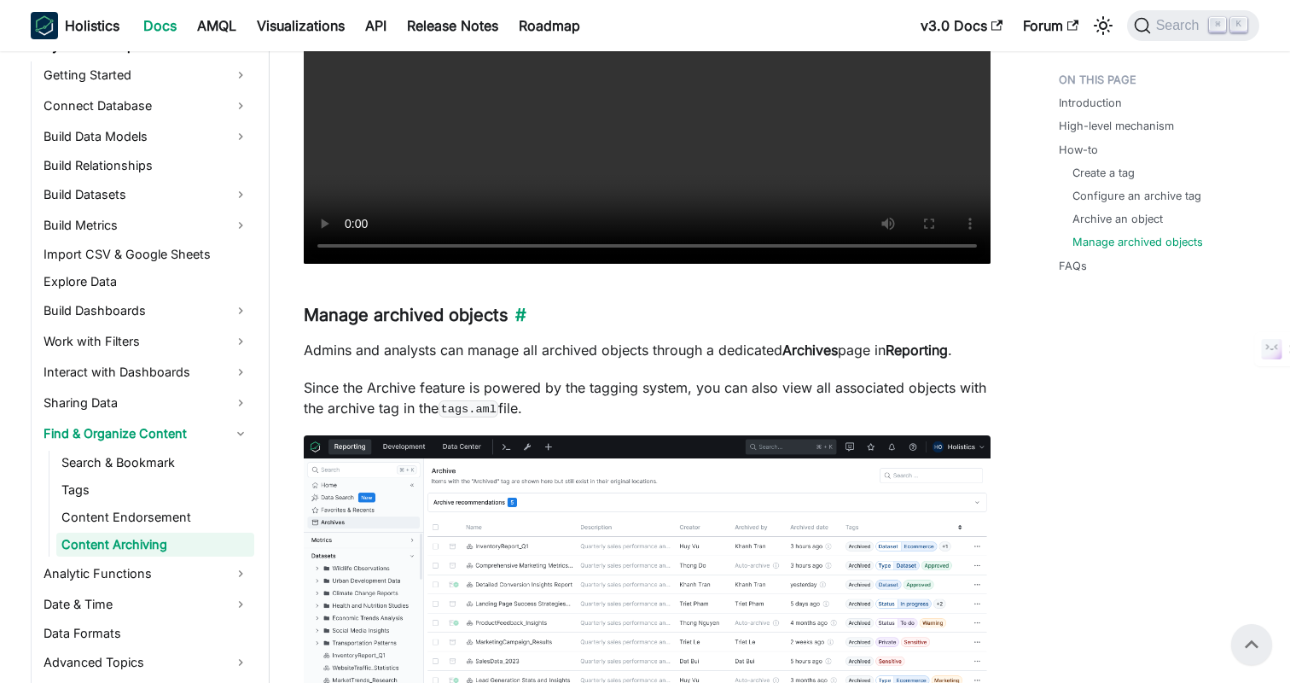
scroll to position [2292, 0]
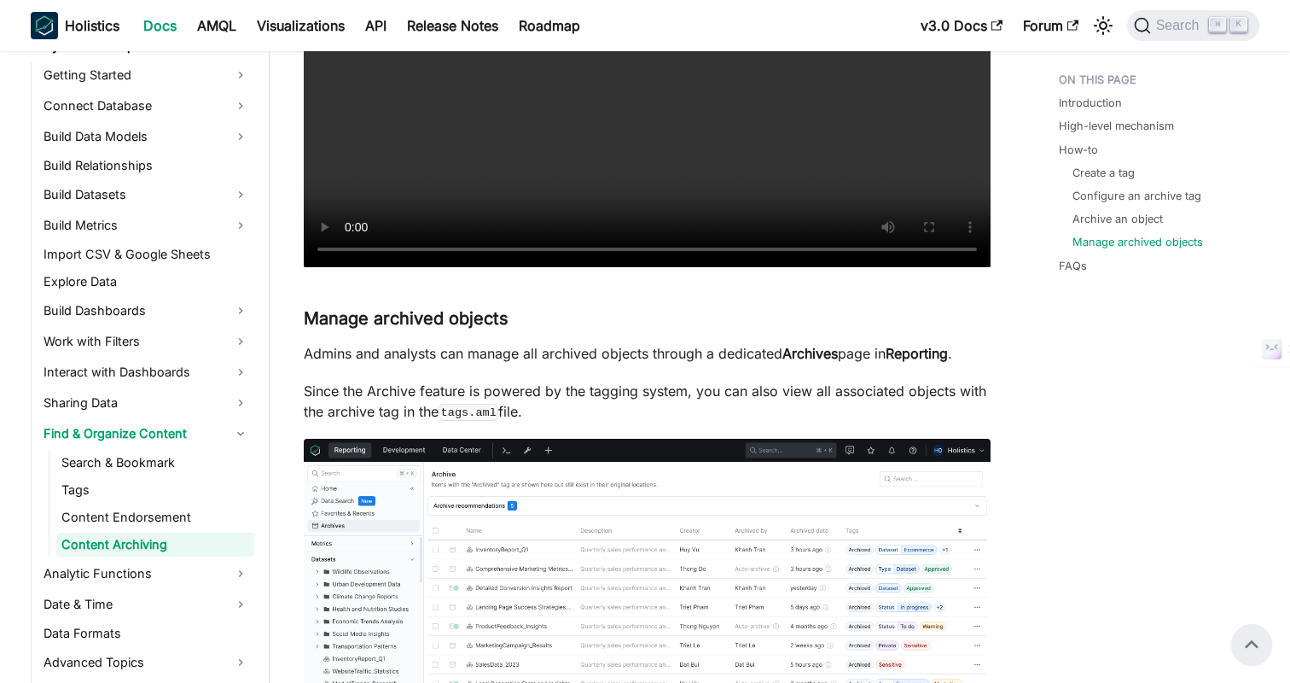
click at [865, 355] on p "Admins and analysts can manage all archived objects through a dedicated Archive…" at bounding box center [647, 353] width 687 height 20
click at [655, 358] on p "Admins and analysts can manage all archived objects through a dedicated Archive…" at bounding box center [647, 353] width 687 height 20
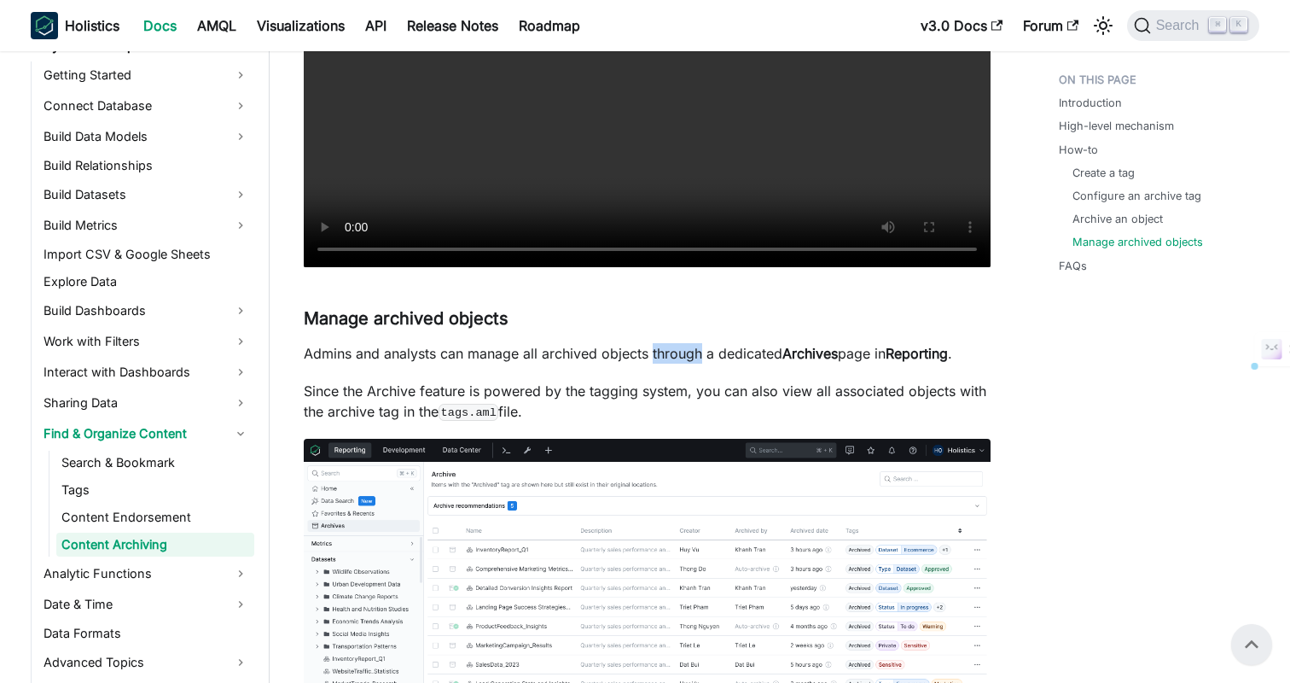
click at [655, 358] on p "Admins and analysts can manage all archived objects through a dedicated Archive…" at bounding box center [647, 353] width 687 height 20
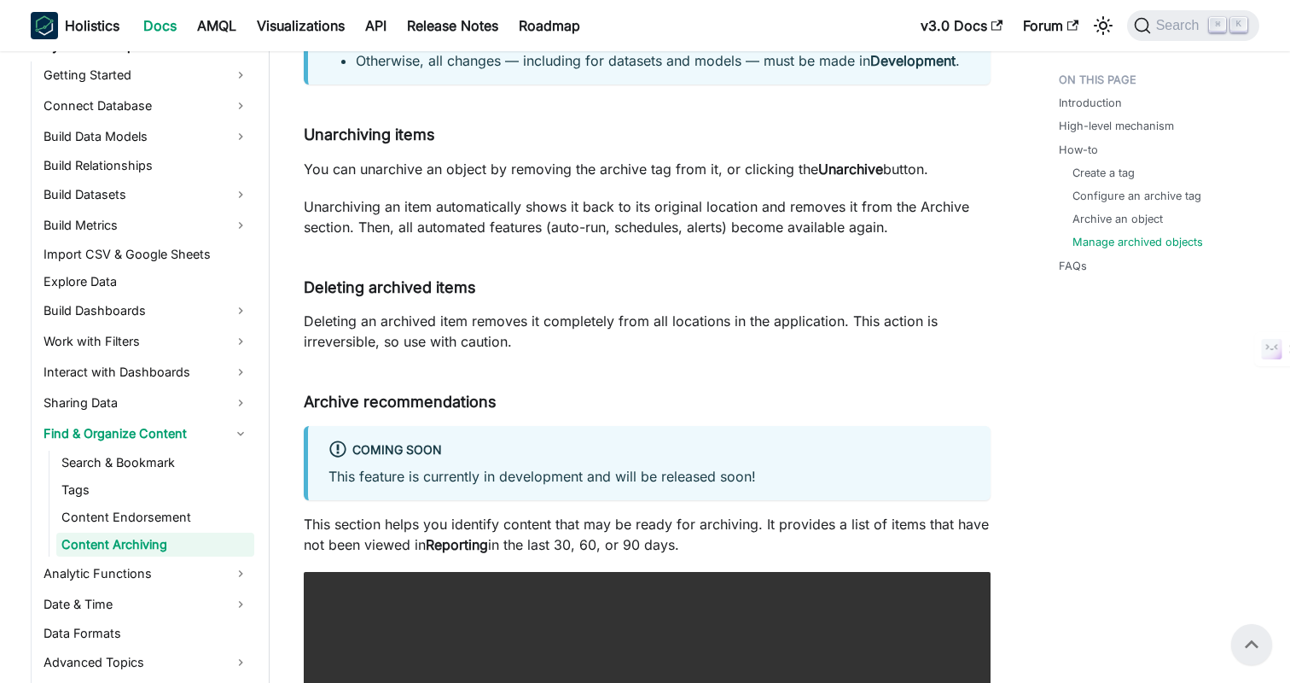
scroll to position [2973, 0]
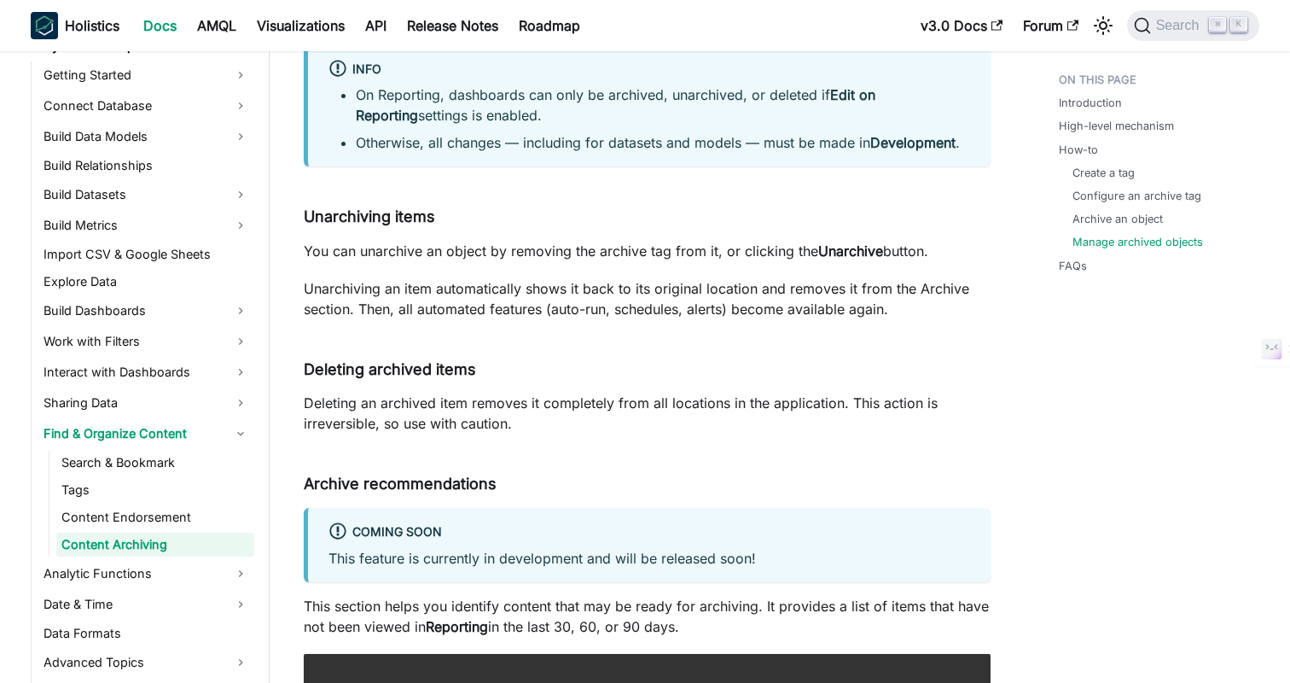
scroll to position [2945, 0]
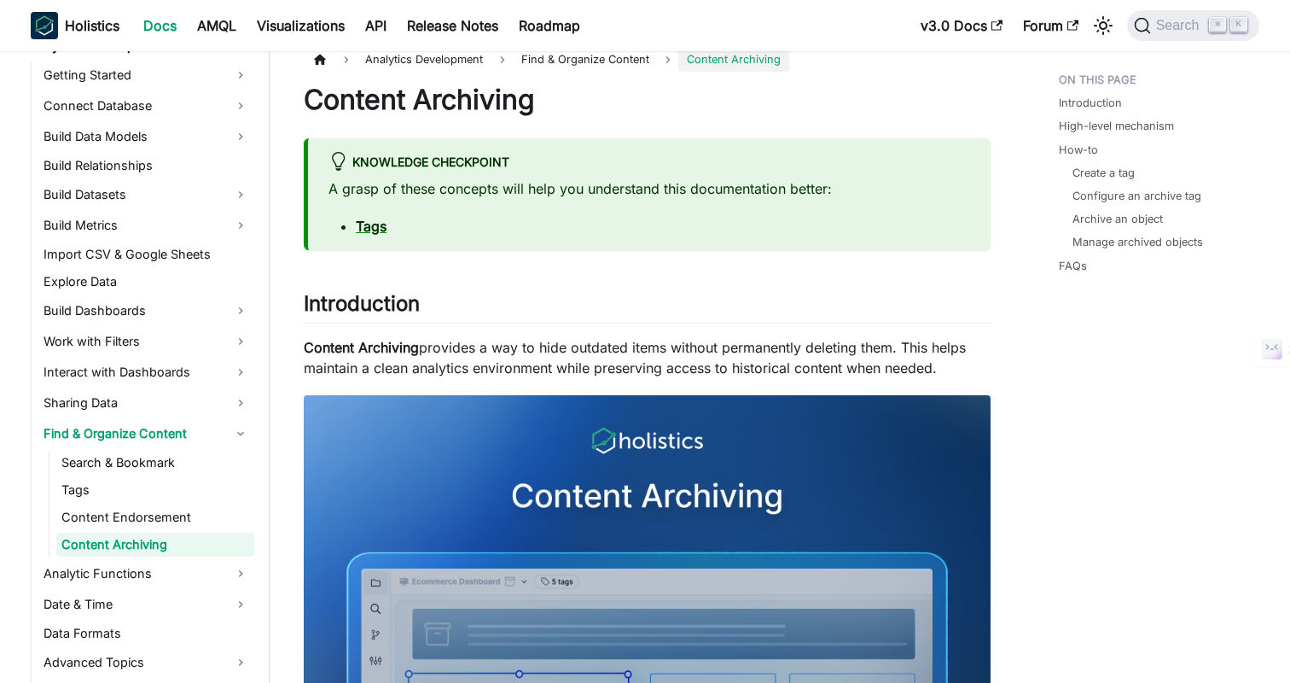
scroll to position [0, 0]
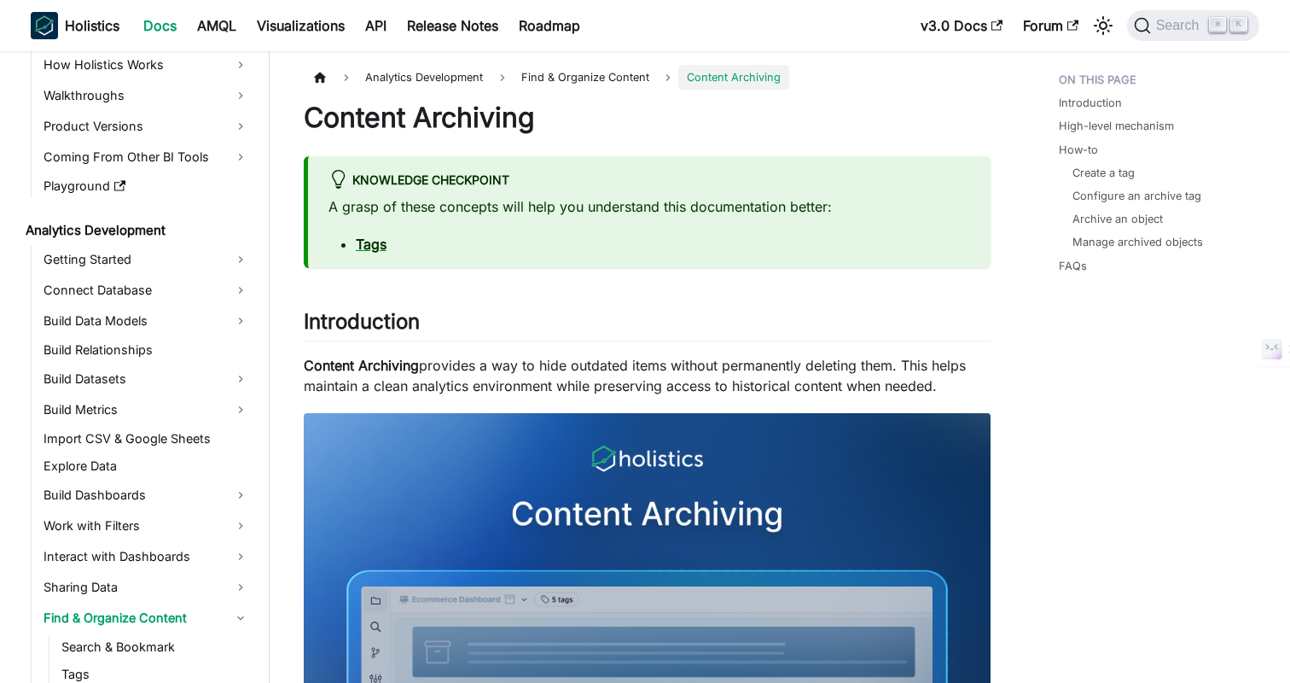
scroll to position [86, 0]
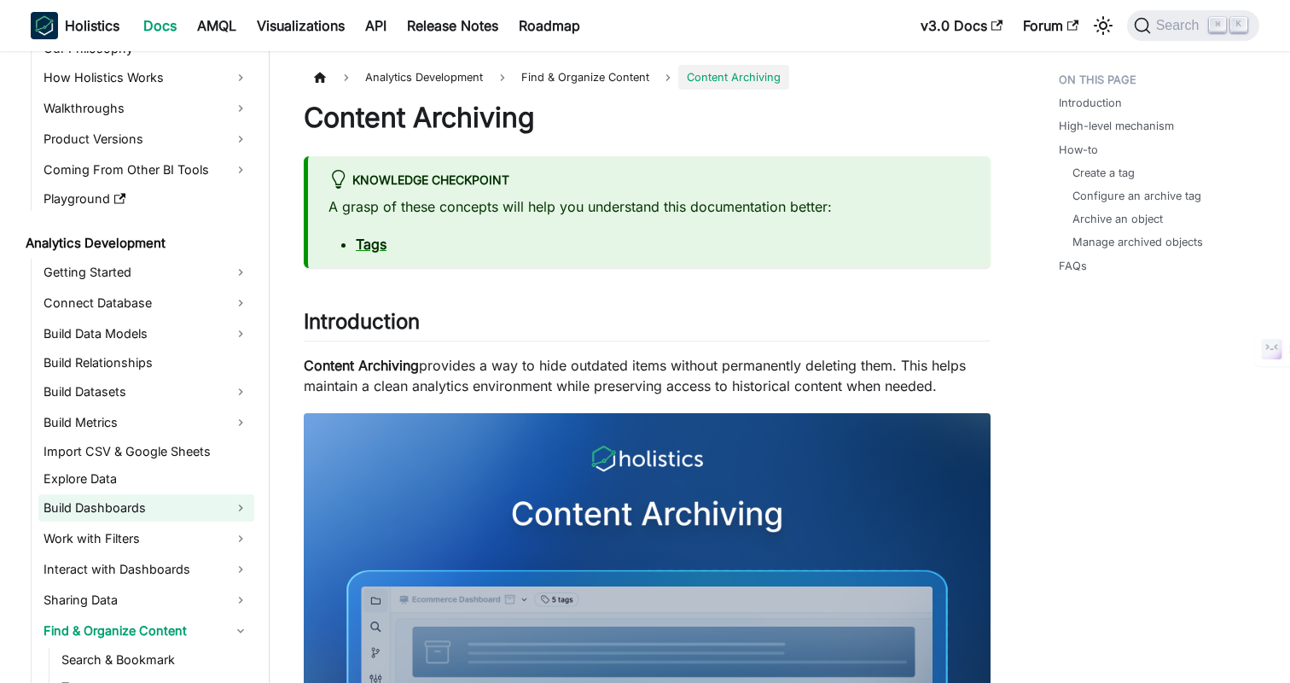
click at [106, 504] on link "Build Dashboards" at bounding box center [146, 507] width 216 height 27
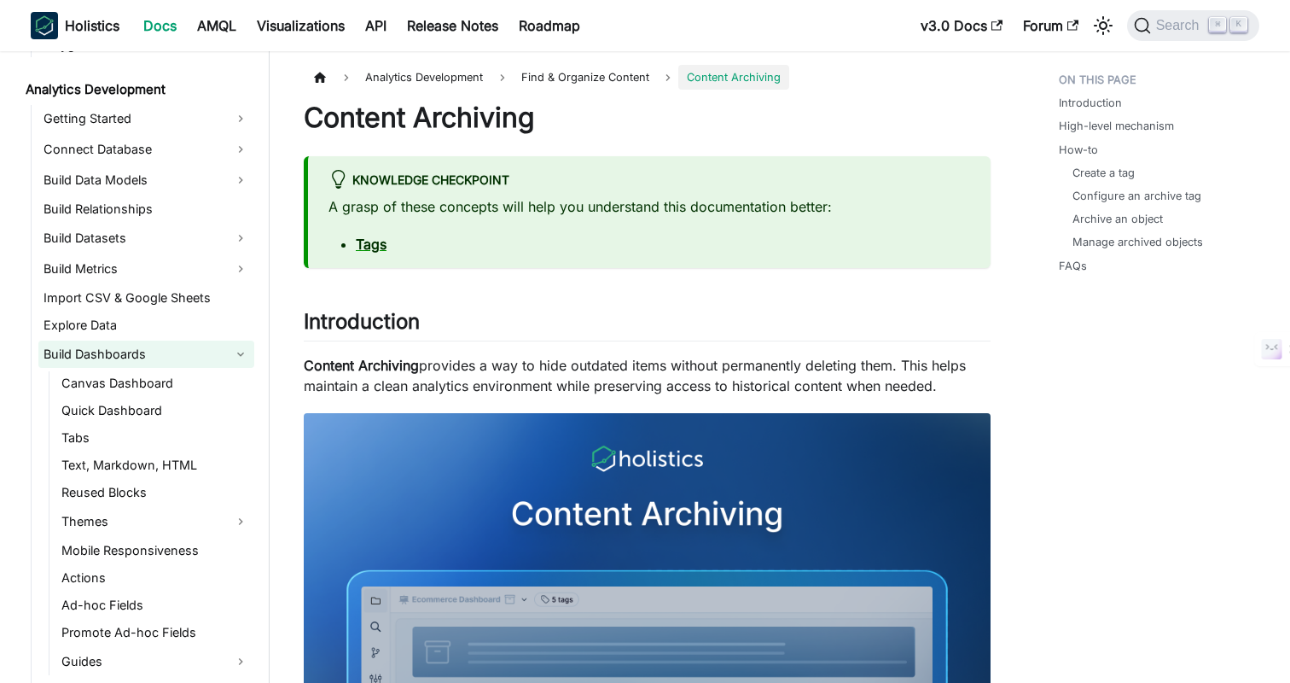
scroll to position [281, 0]
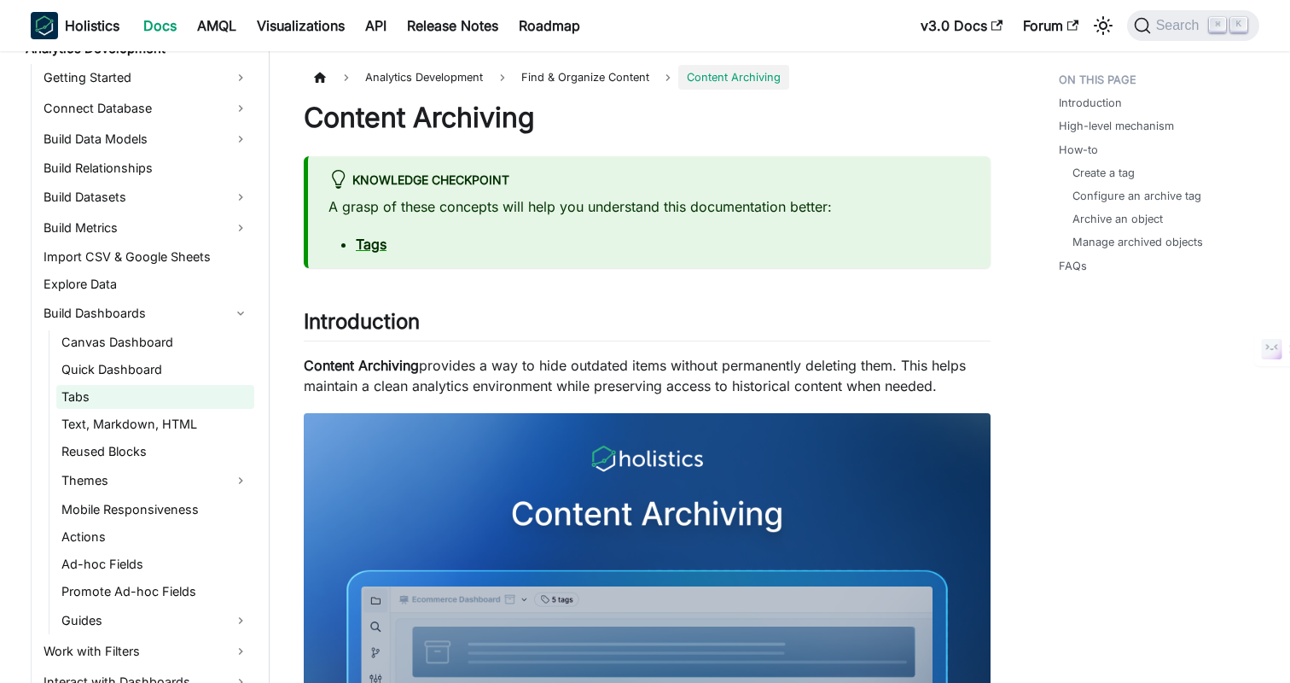
click at [84, 399] on link "Tabs" at bounding box center [155, 397] width 198 height 24
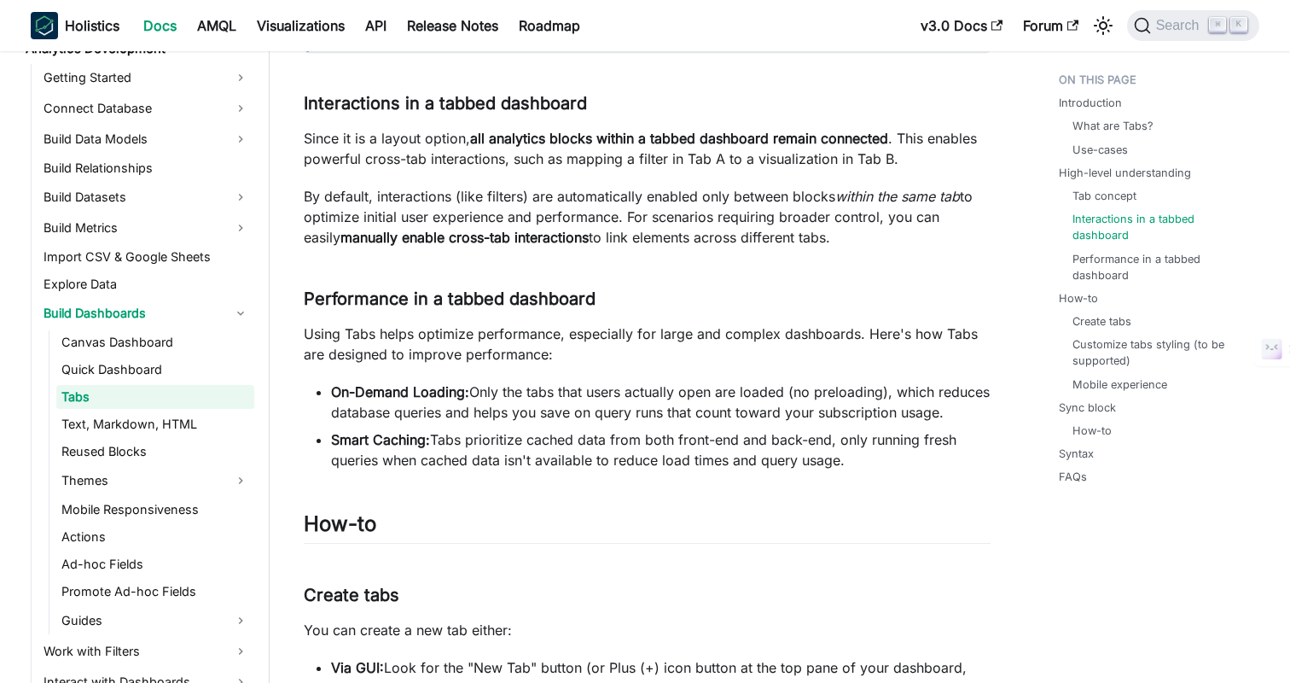
scroll to position [1108, 0]
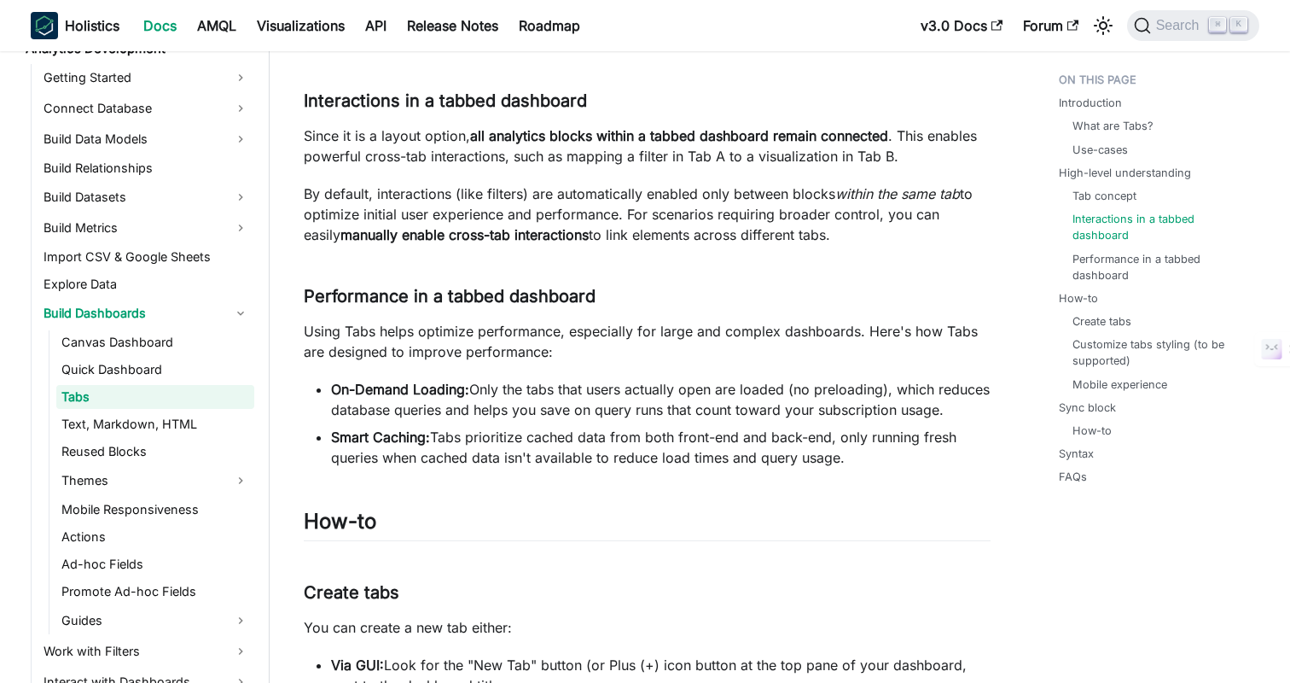
click at [722, 294] on h3 "Performance in a tabbed dashboard ​" at bounding box center [647, 296] width 687 height 21
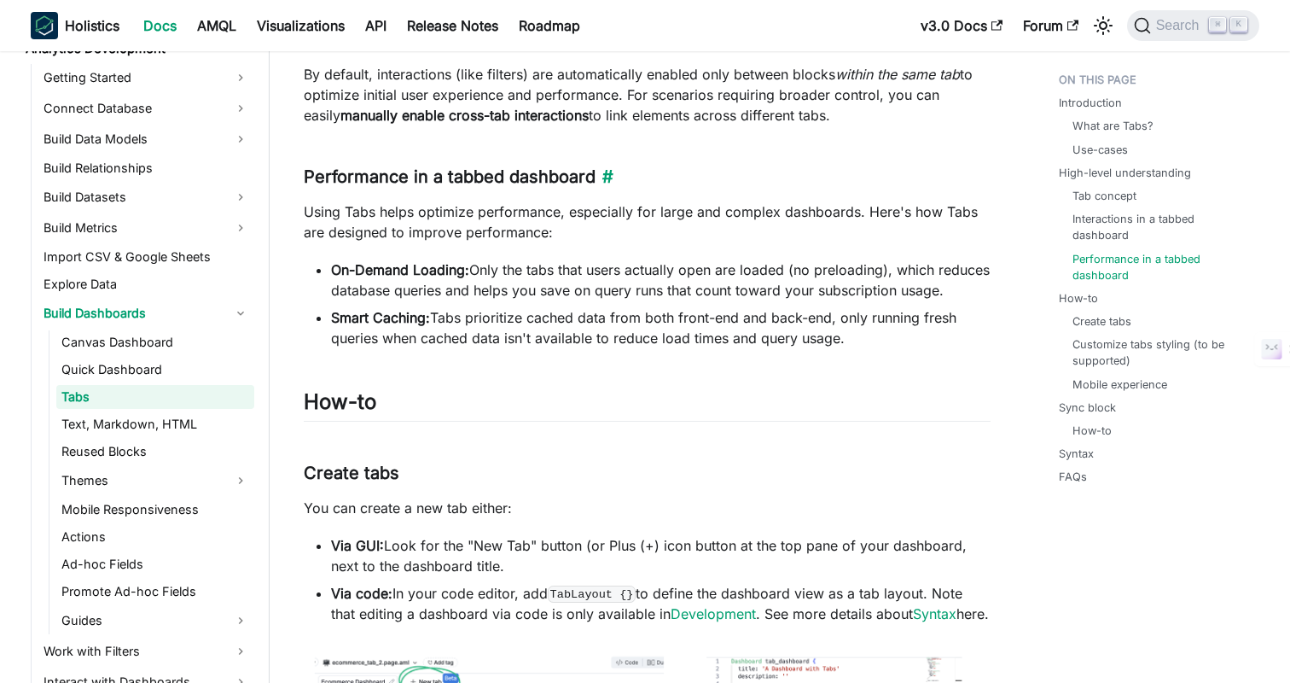
scroll to position [1312, 0]
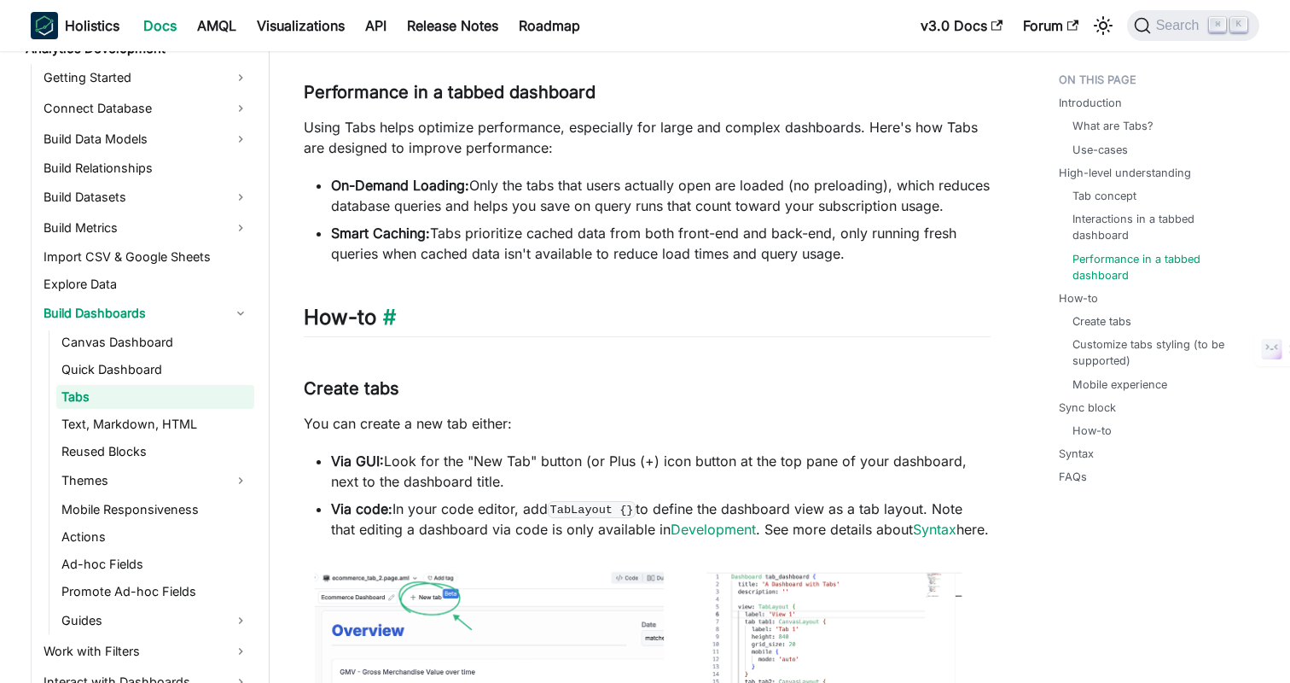
click at [707, 330] on h2 "How-to ​" at bounding box center [647, 321] width 687 height 32
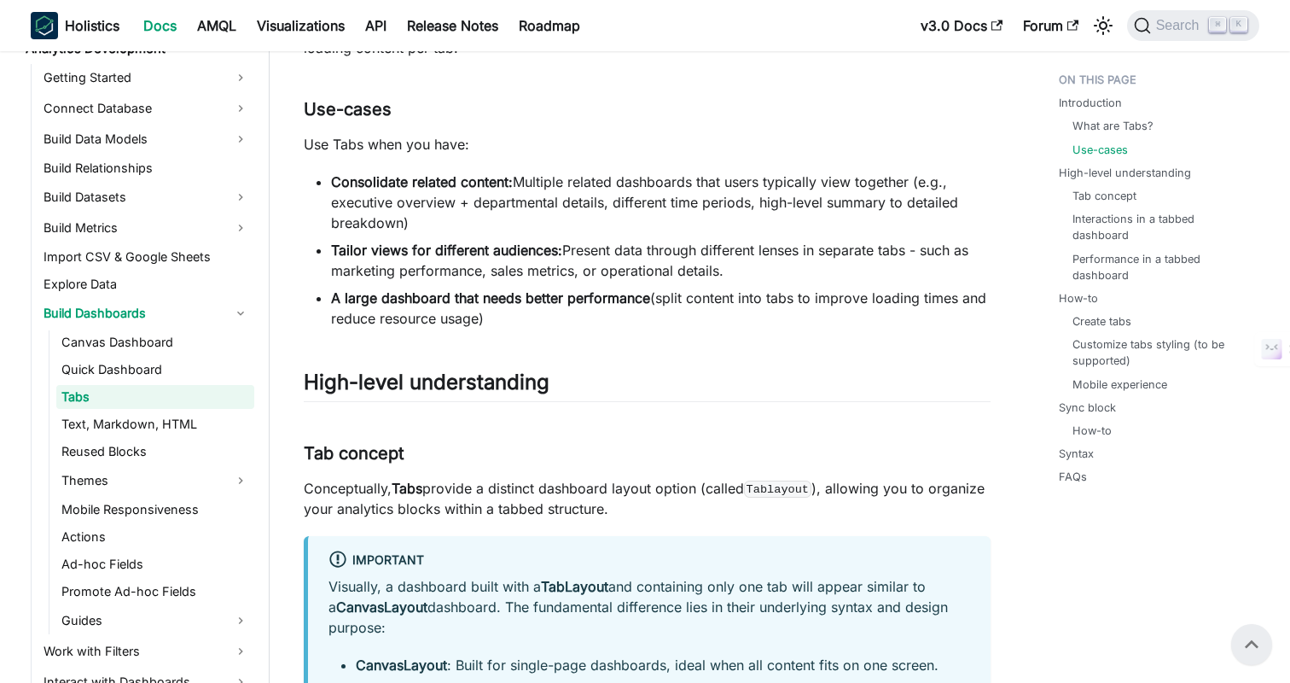
scroll to position [422, 0]
click at [749, 386] on h2 "High-level understanding ​" at bounding box center [647, 385] width 687 height 32
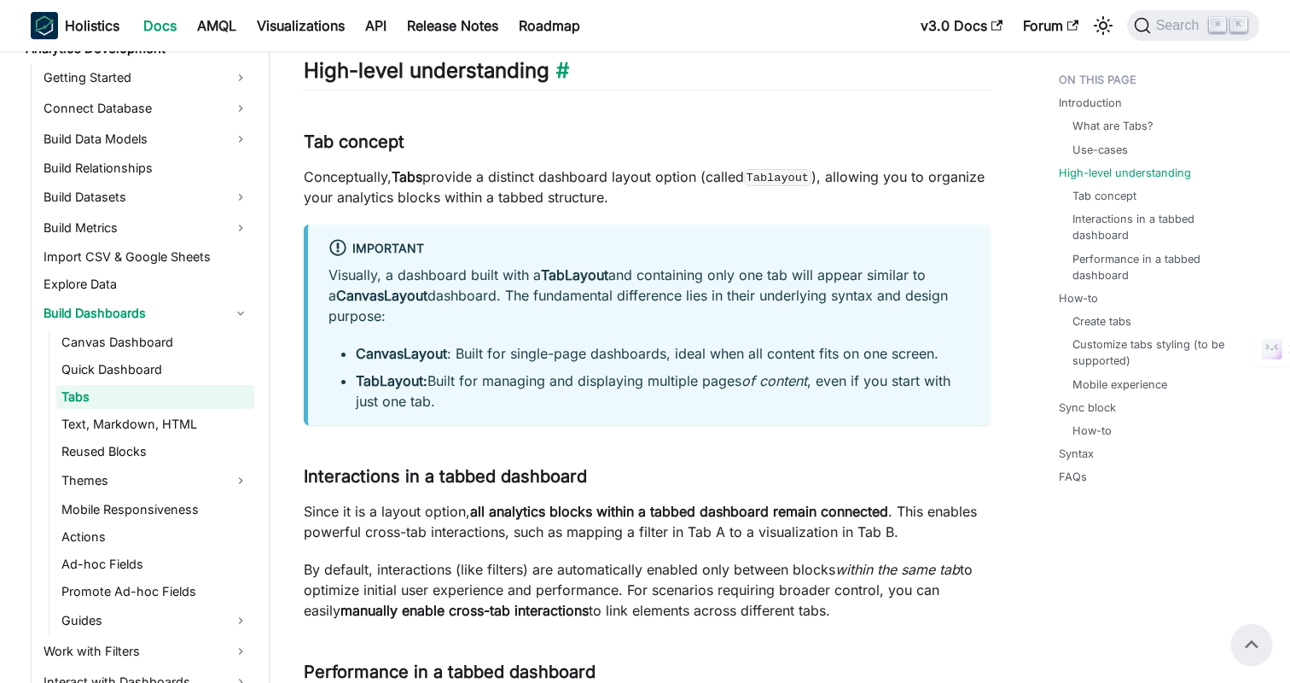
scroll to position [734, 0]
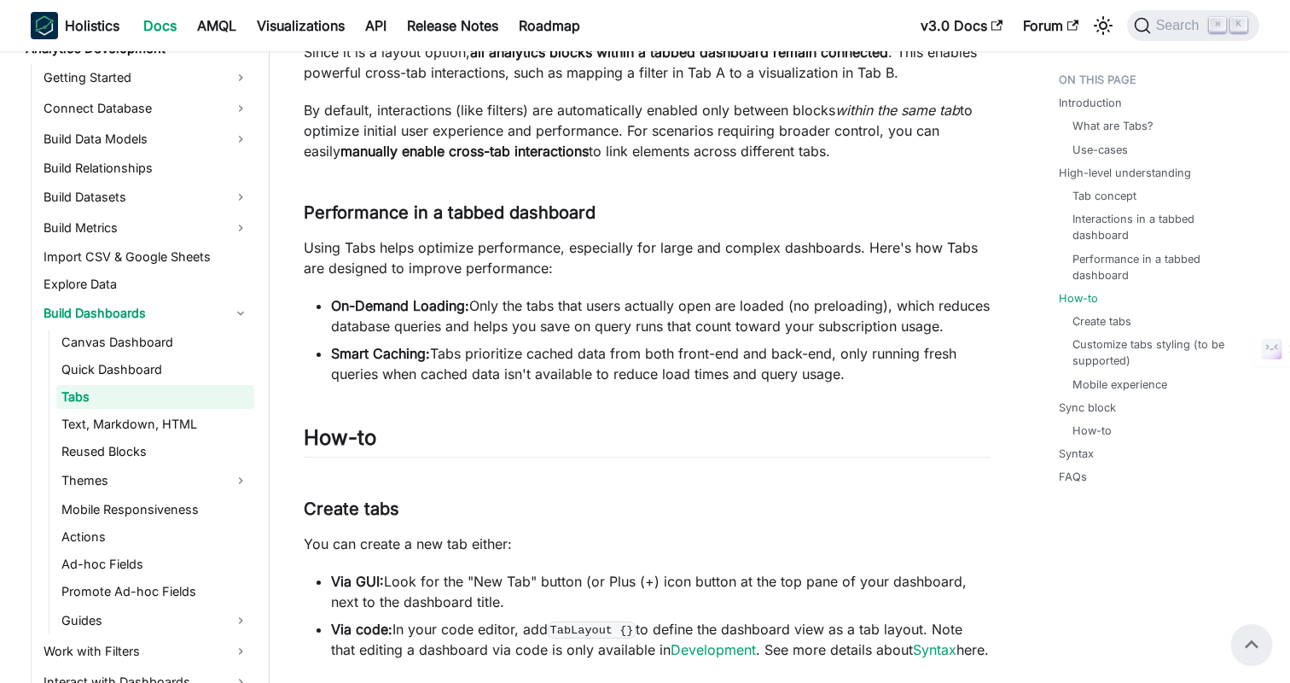
scroll to position [0, 0]
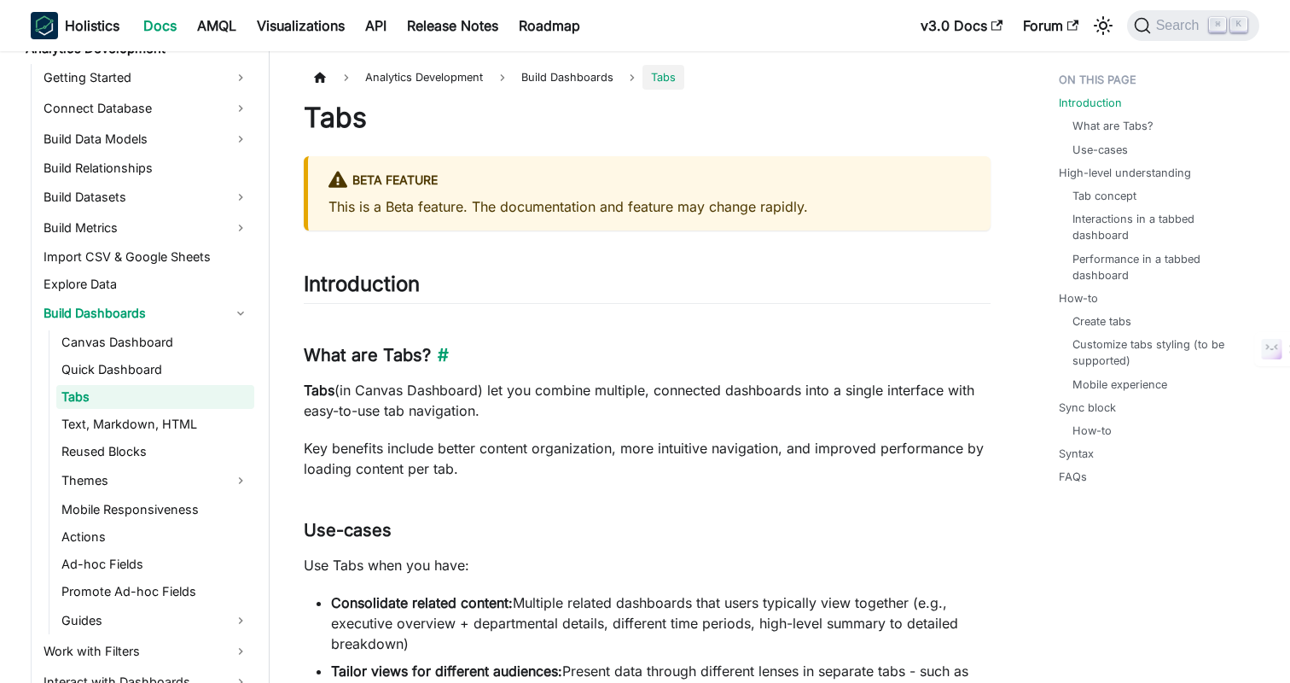
click at [626, 345] on h3 "What are Tabs? ​" at bounding box center [647, 355] width 687 height 21
click at [659, 349] on h3 "What are Tabs? ​" at bounding box center [647, 355] width 687 height 21
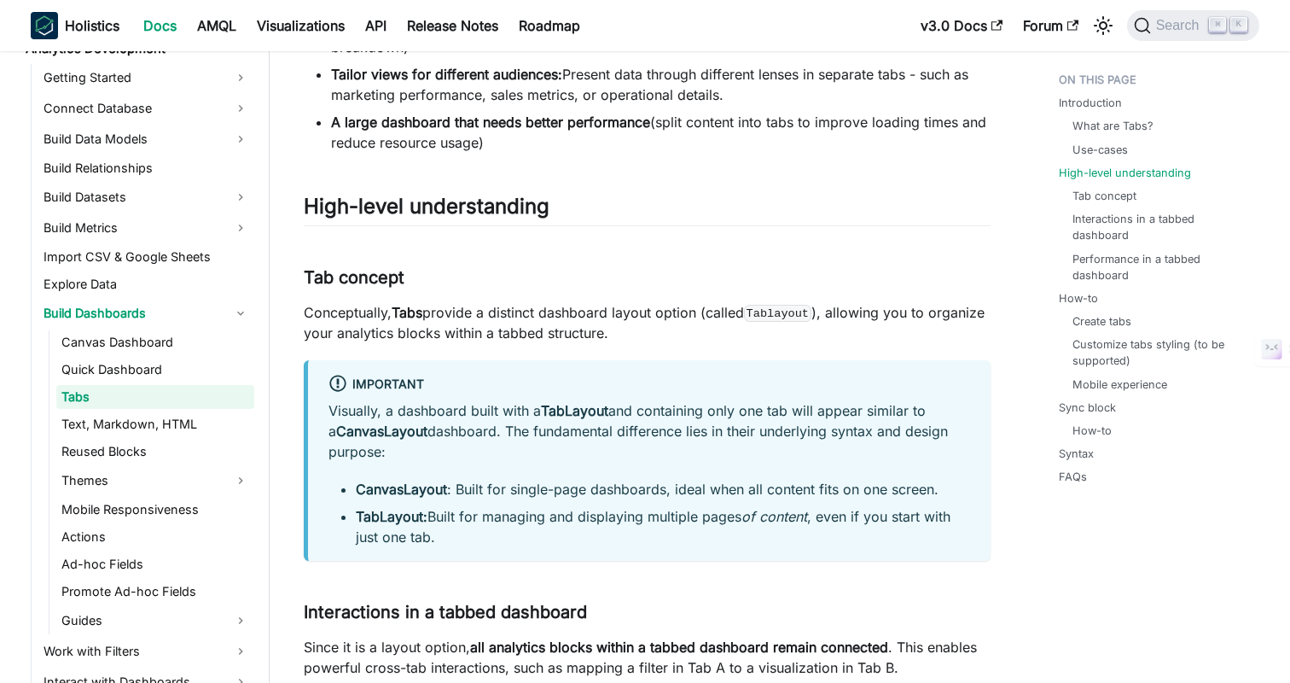
scroll to position [608, 0]
